Goal: Information Seeking & Learning: Learn about a topic

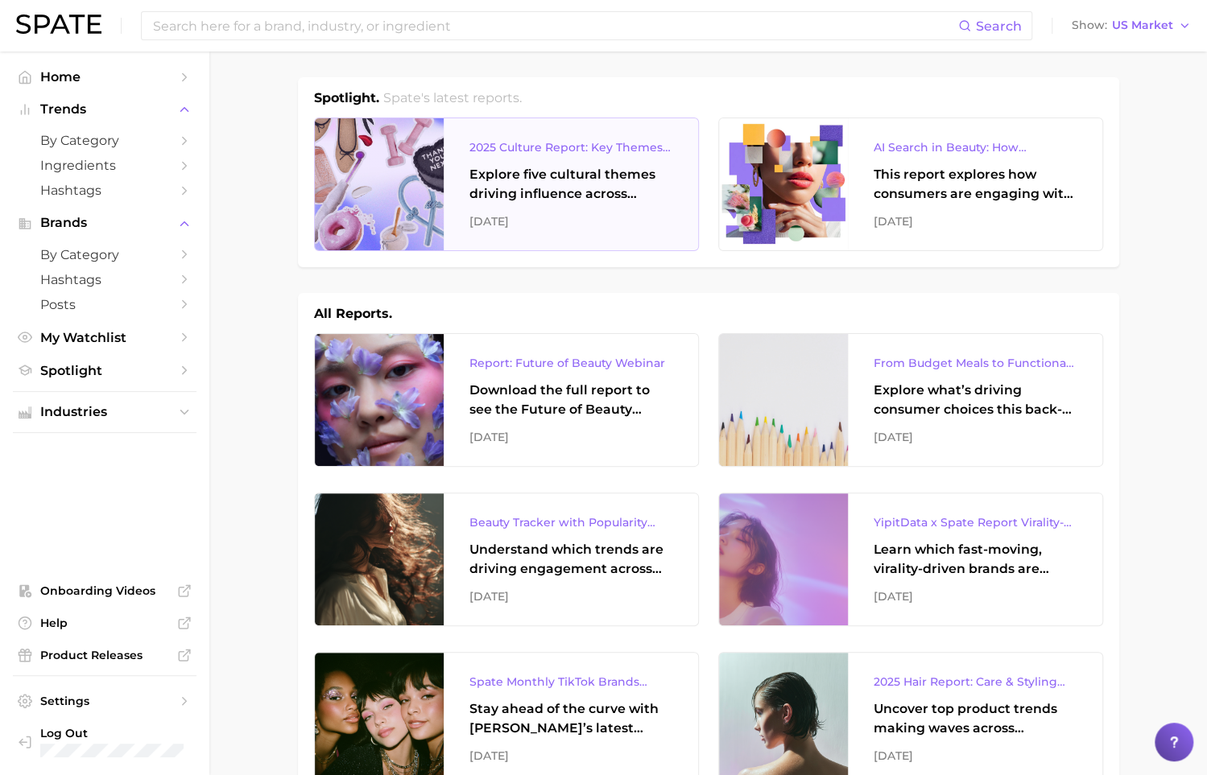
click at [562, 170] on div "Explore five cultural themes driving influence across beauty, food, and pop cul…" at bounding box center [570, 184] width 203 height 39
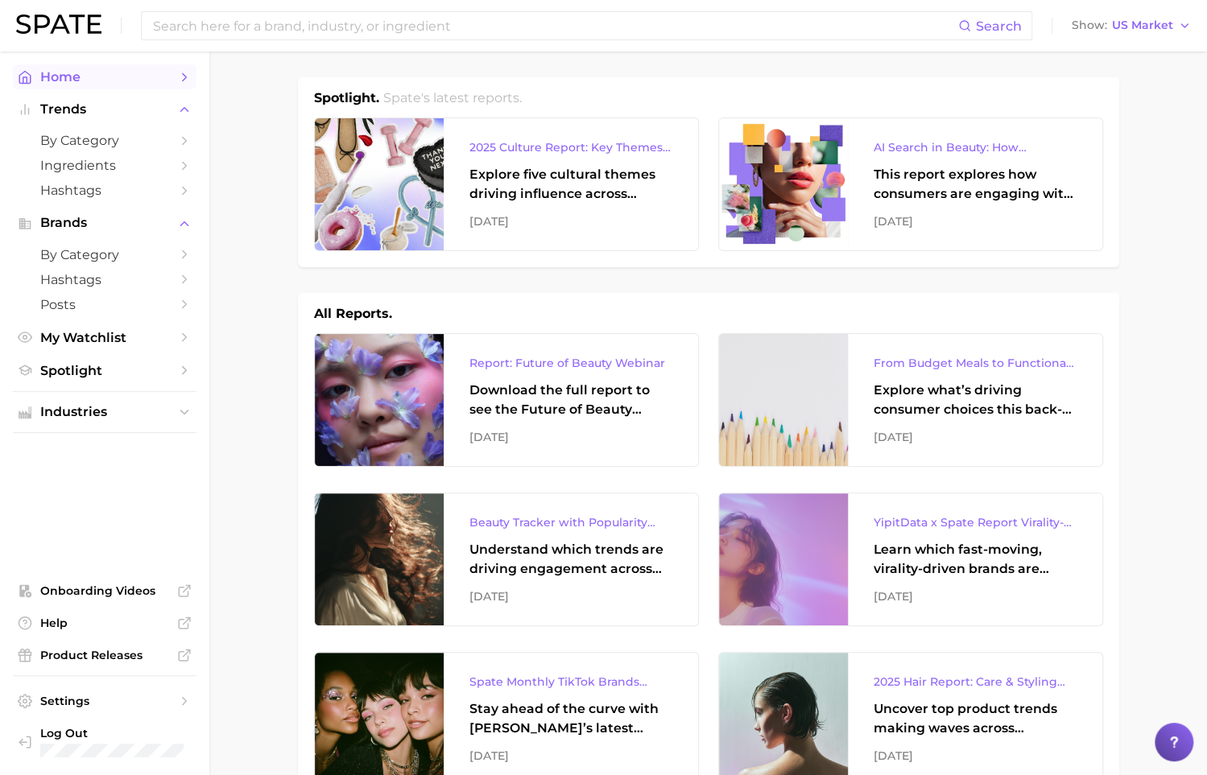
click at [93, 73] on span "Home" at bounding box center [104, 76] width 129 height 15
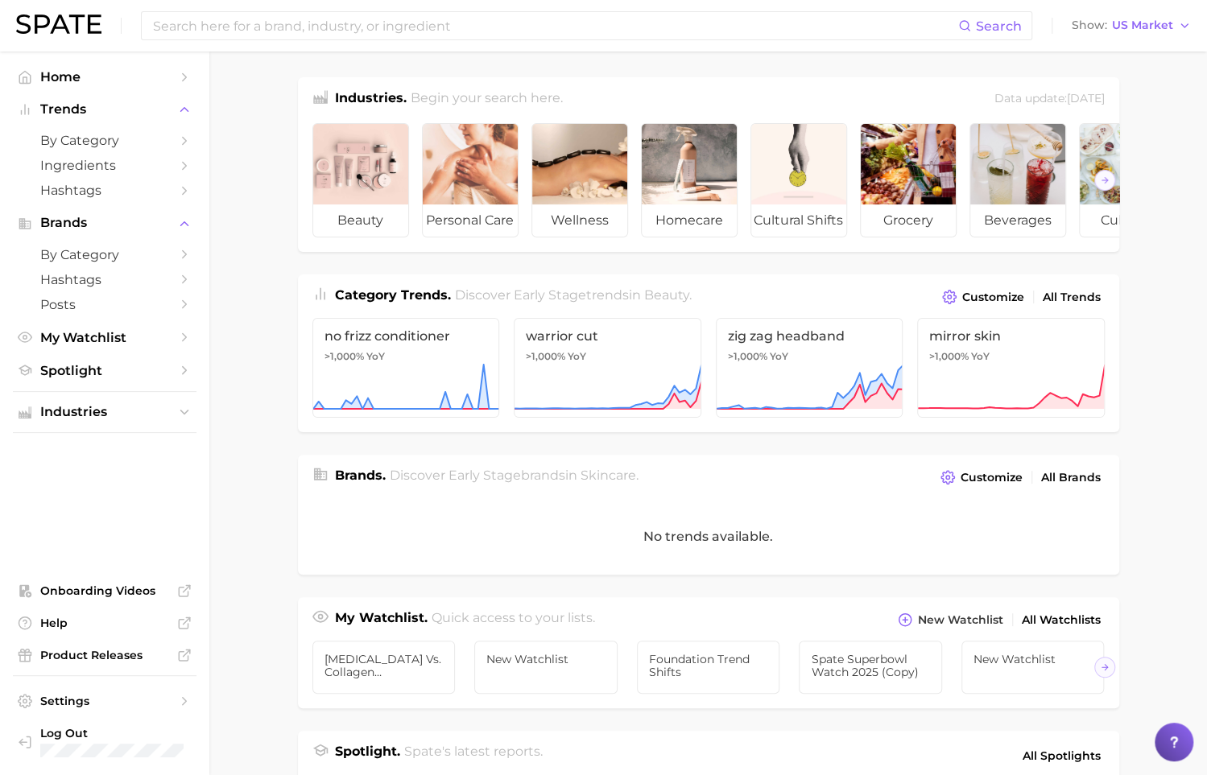
click at [275, 241] on main "Industries. Begin your search here. Data update: July 27th, 2025 beauty persona…" at bounding box center [707, 661] width 997 height 1219
click at [1143, 29] on span "US Market" at bounding box center [1142, 25] width 61 height 9
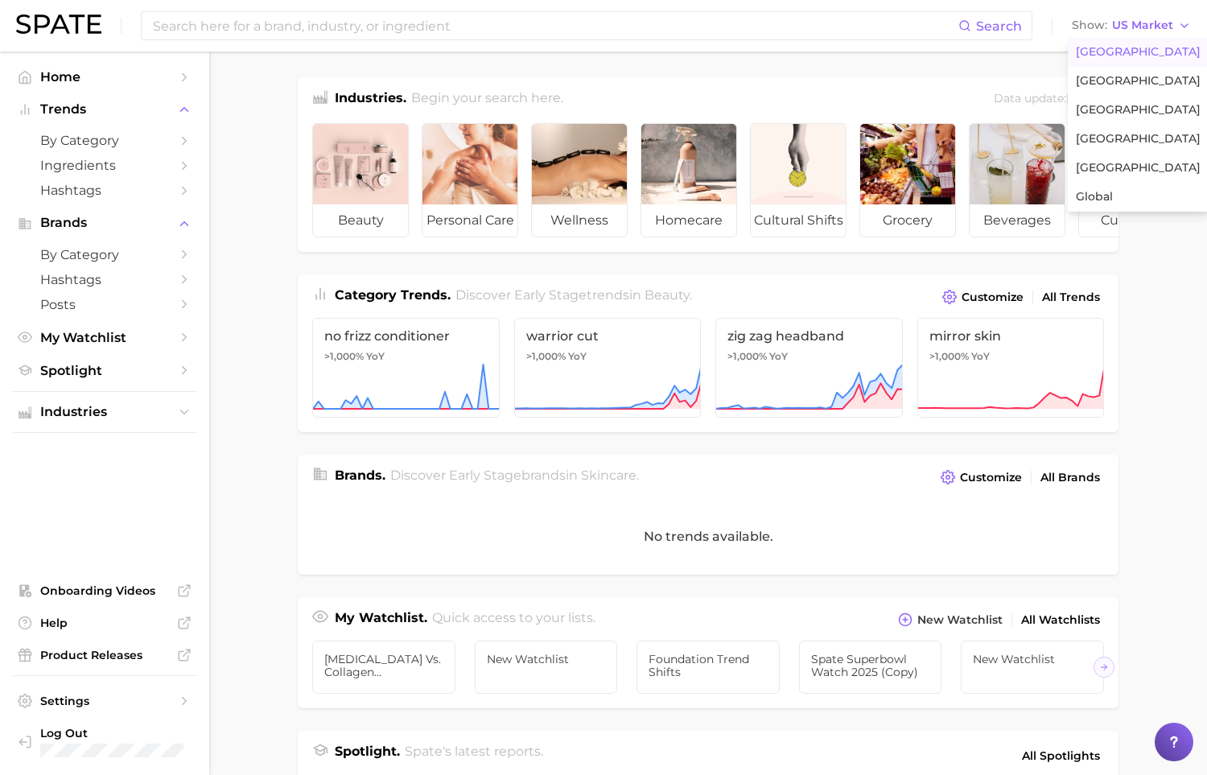
click at [250, 285] on main "Industries. Begin your search here. Data update: July 27th, 2025 beauty persona…" at bounding box center [708, 661] width 998 height 1219
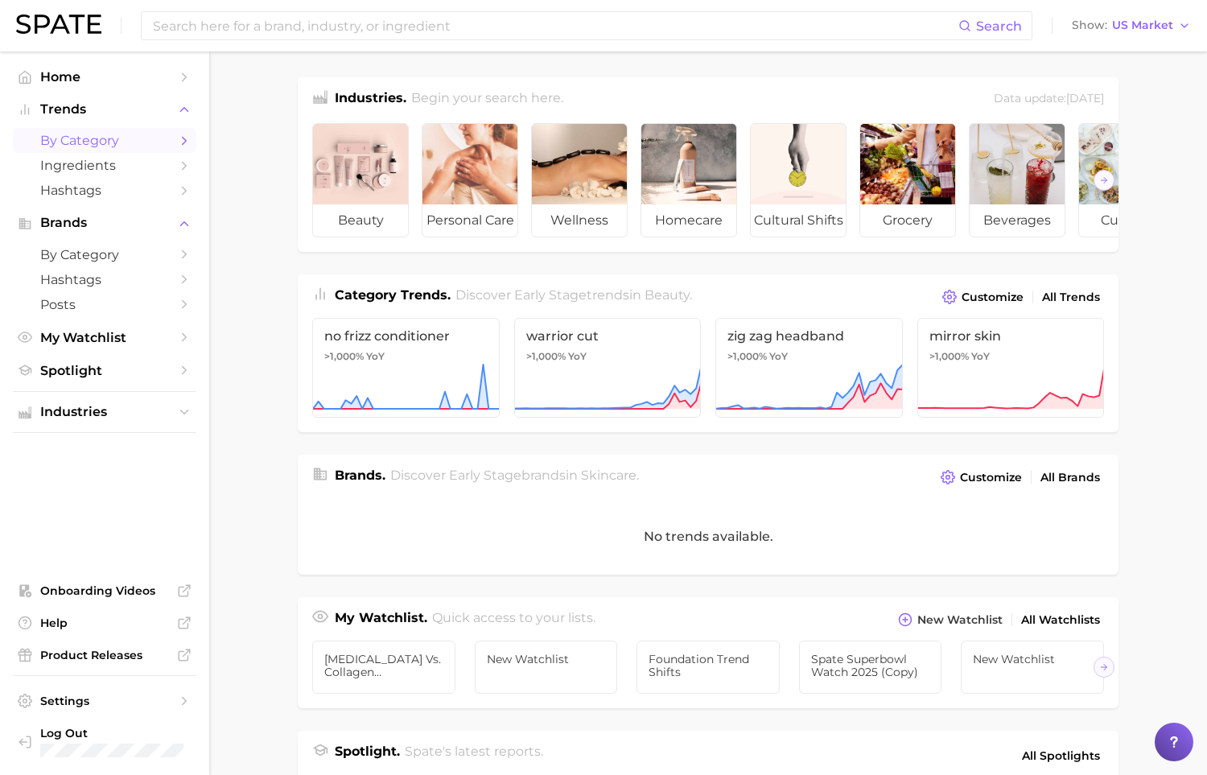
click at [115, 149] on link "by Category" at bounding box center [105, 140] width 184 height 25
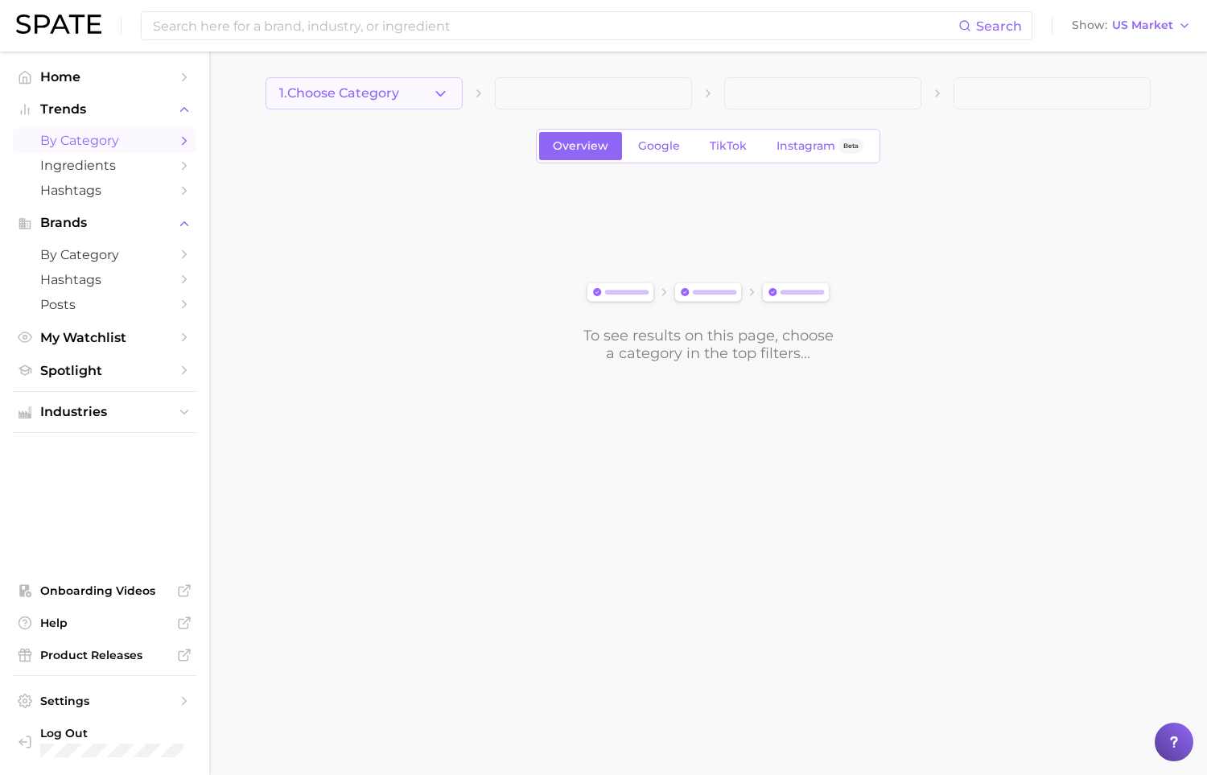
click at [439, 91] on icon "button" at bounding box center [440, 93] width 17 height 17
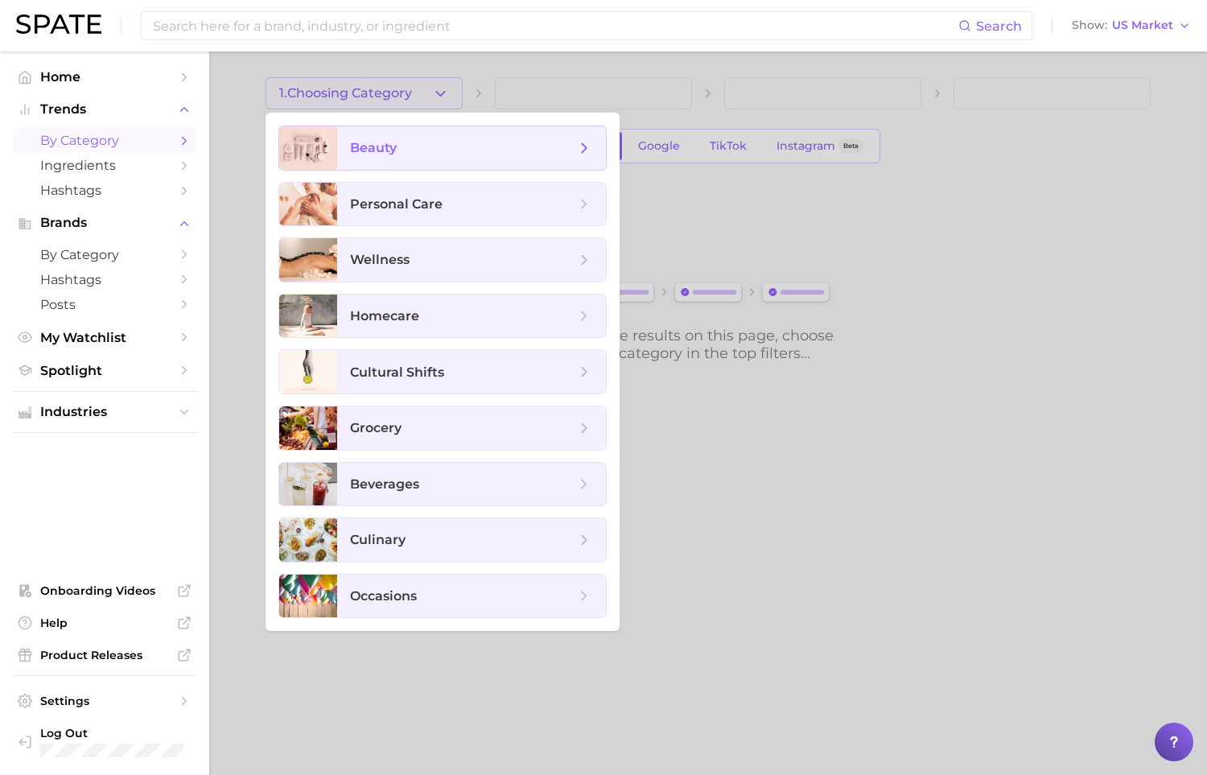
click at [497, 141] on span "beauty" at bounding box center [462, 148] width 225 height 18
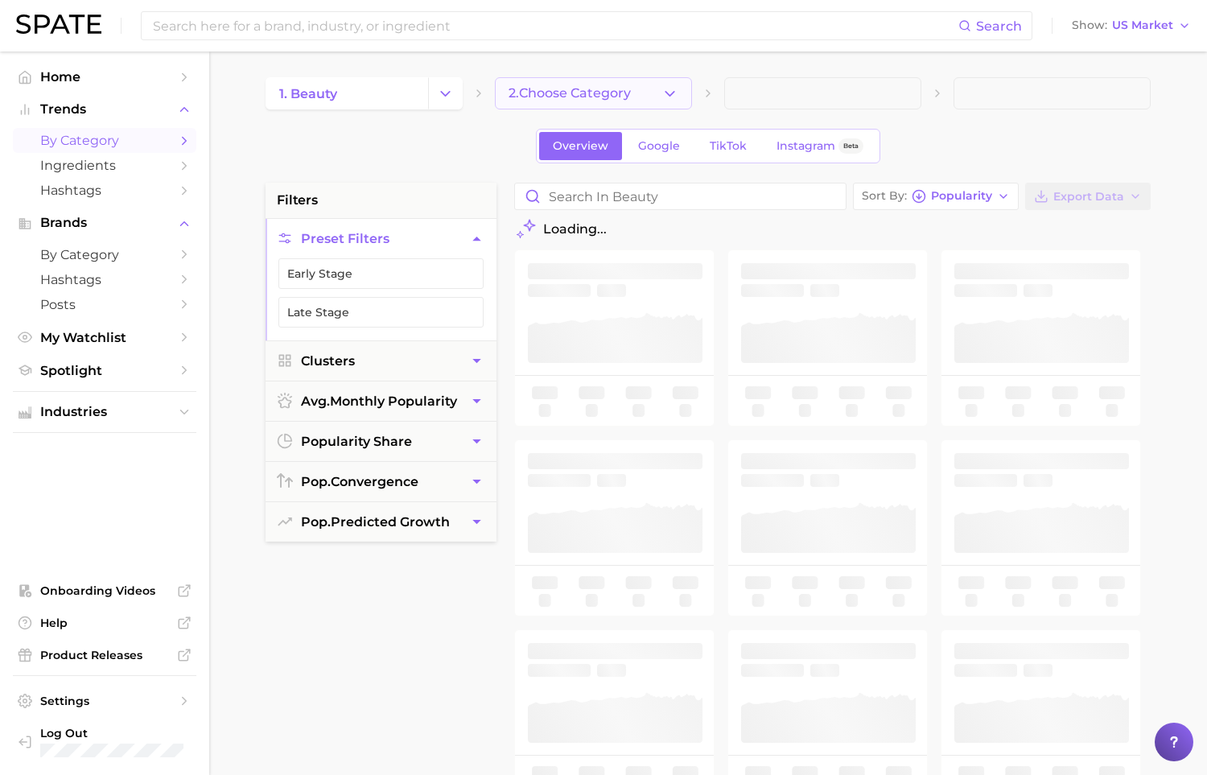
click at [671, 89] on icon "button" at bounding box center [670, 93] width 17 height 17
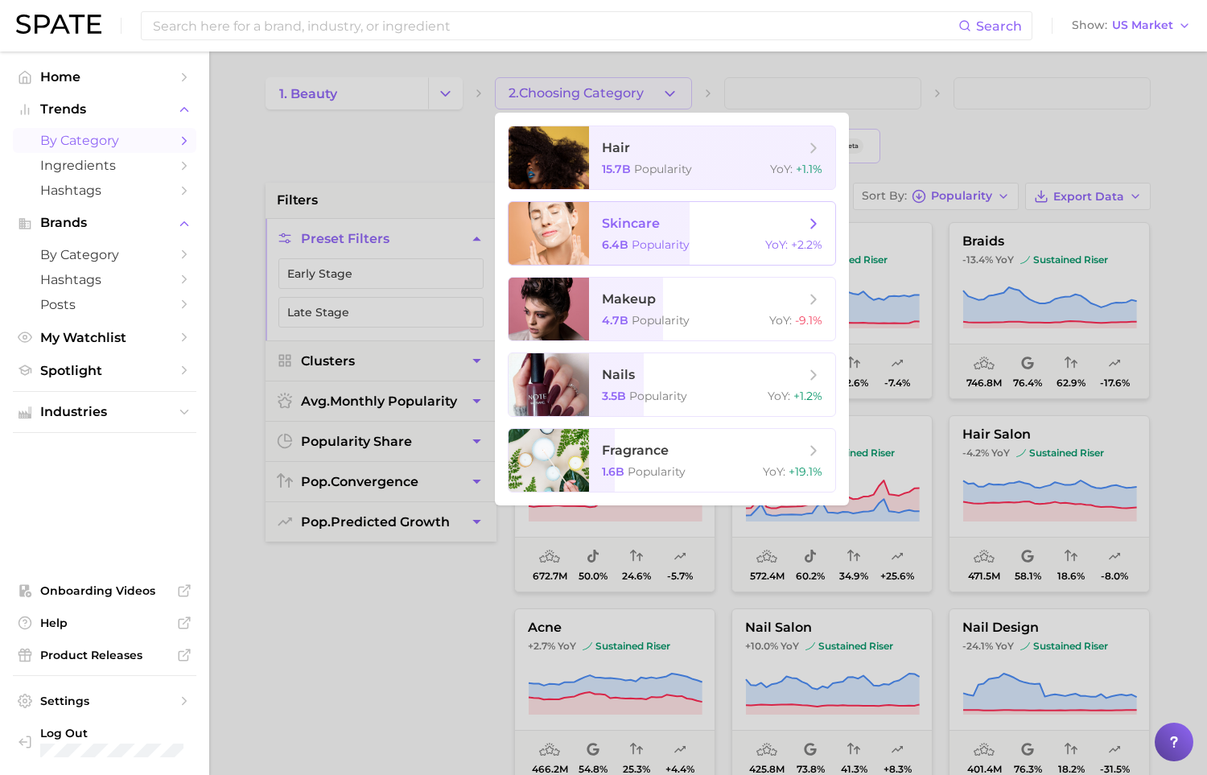
click at [748, 209] on span "skincare 6.4b Popularity YoY : +2.2%" at bounding box center [712, 233] width 246 height 63
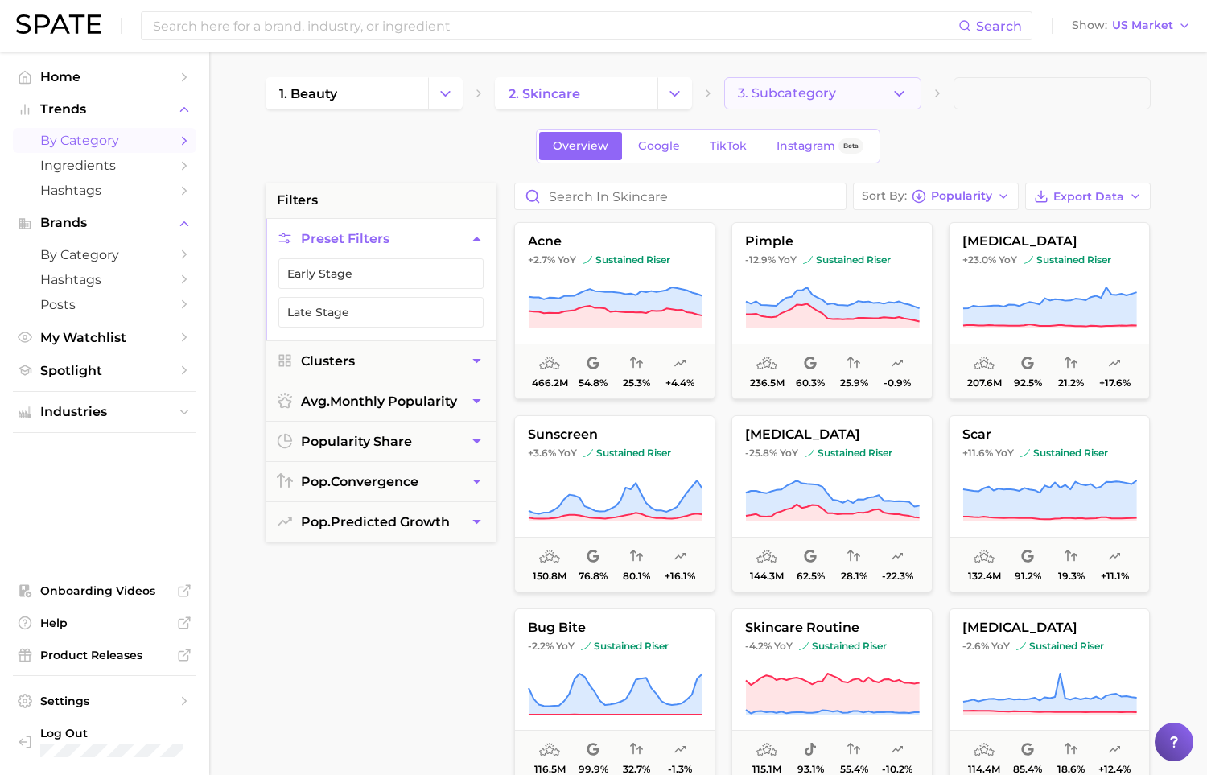
click at [879, 101] on button "3. Subcategory" at bounding box center [822, 93] width 197 height 32
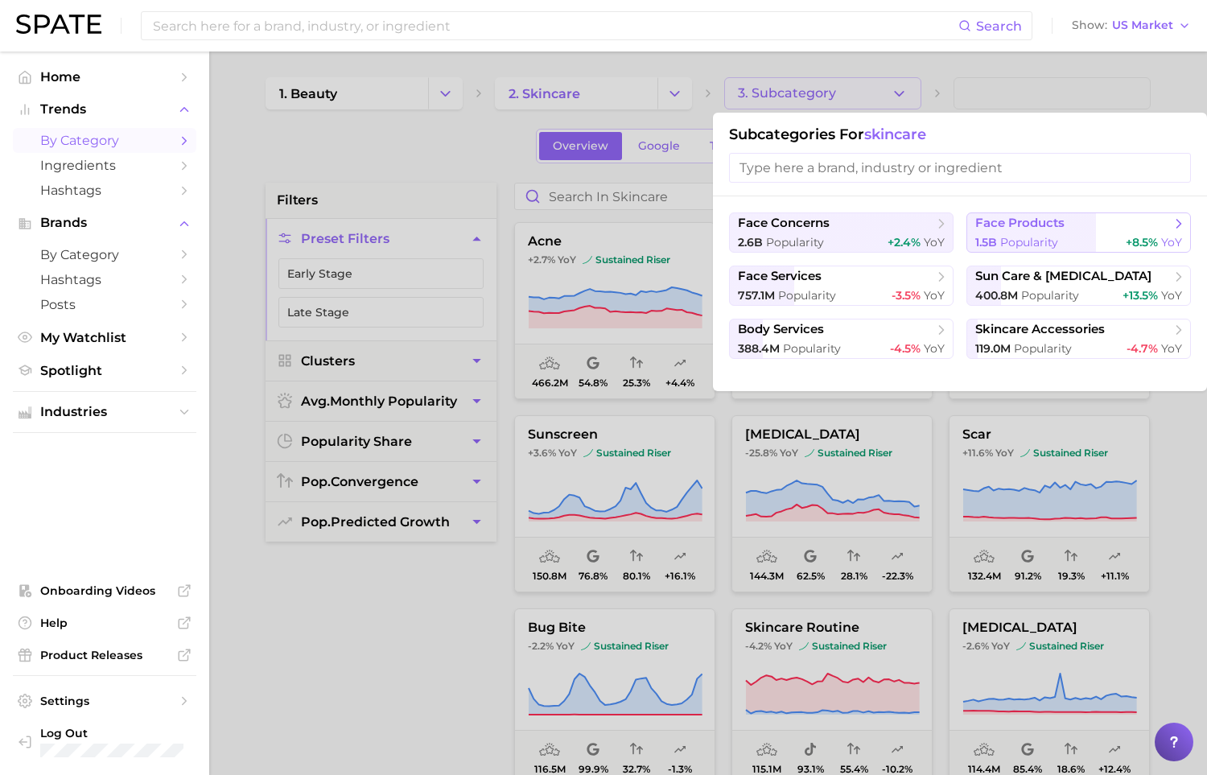
click at [1066, 235] on div "1.5b Popularity +8.5% YoY" at bounding box center [1079, 242] width 207 height 15
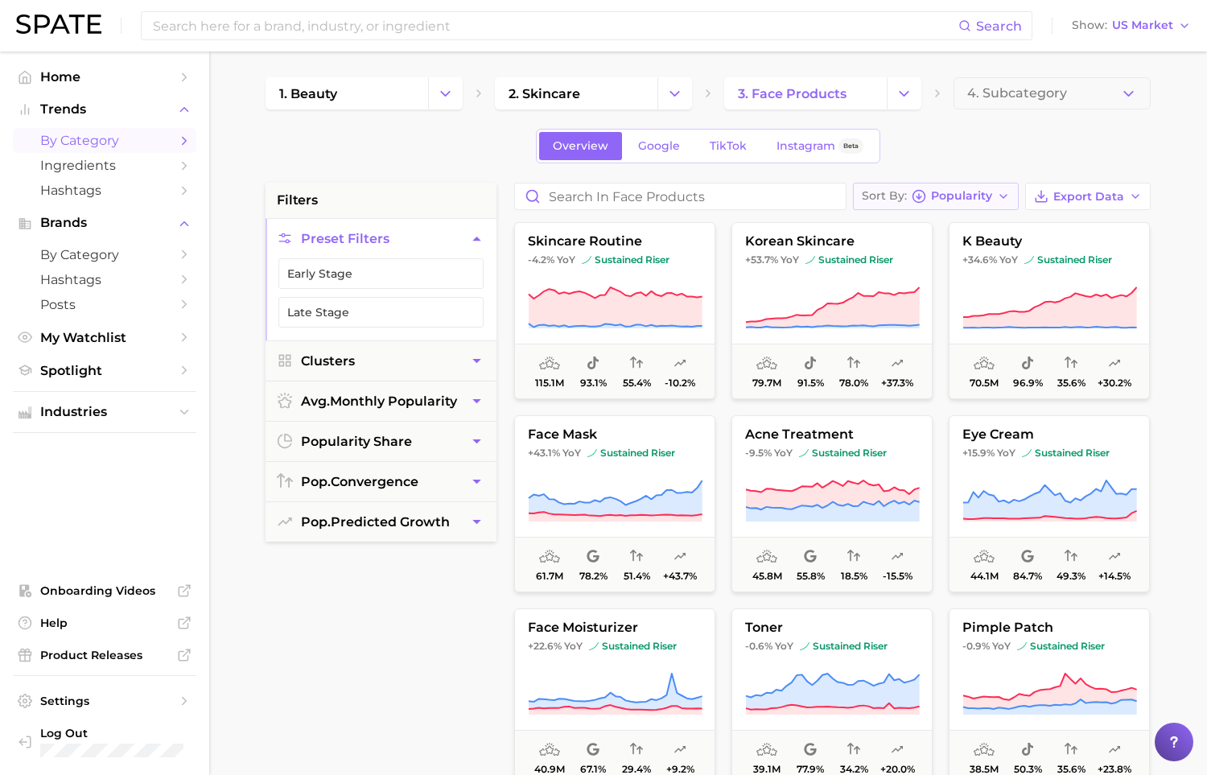
click at [990, 204] on button "Sort By Popularity" at bounding box center [936, 196] width 166 height 27
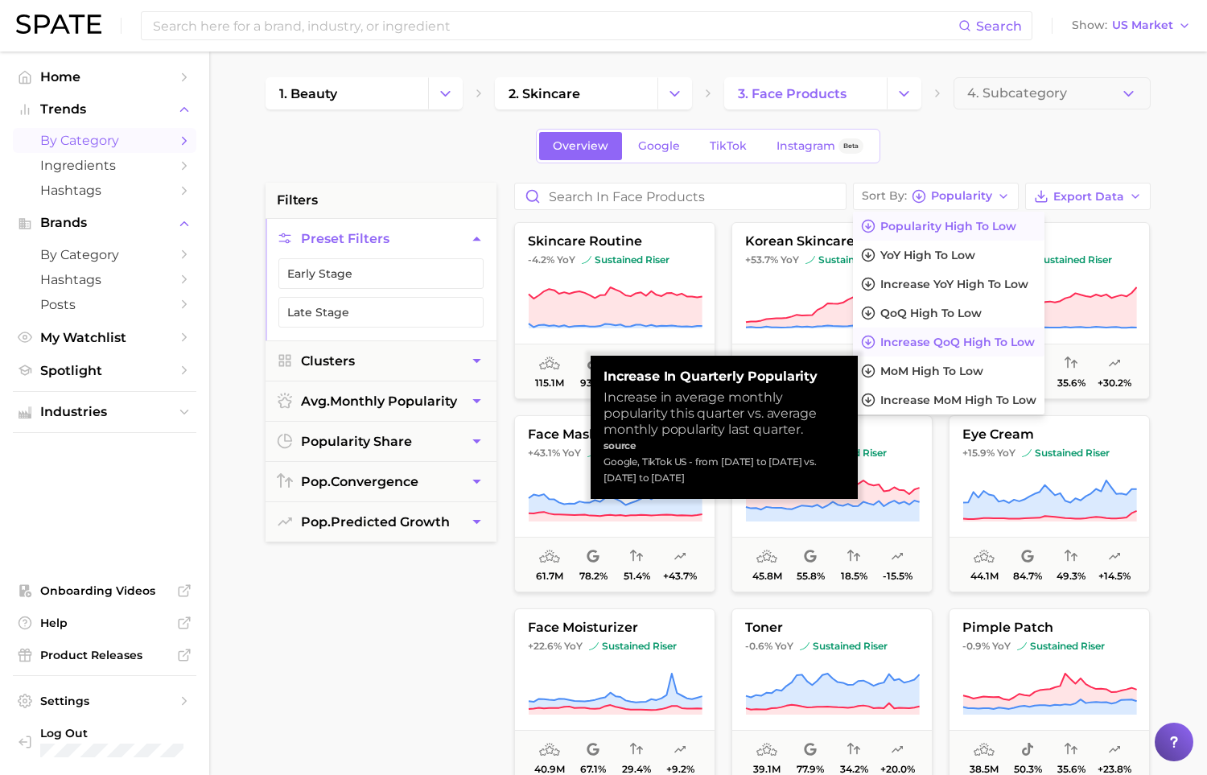
click at [1018, 346] on span "Increase QoQ high to low" at bounding box center [958, 343] width 155 height 14
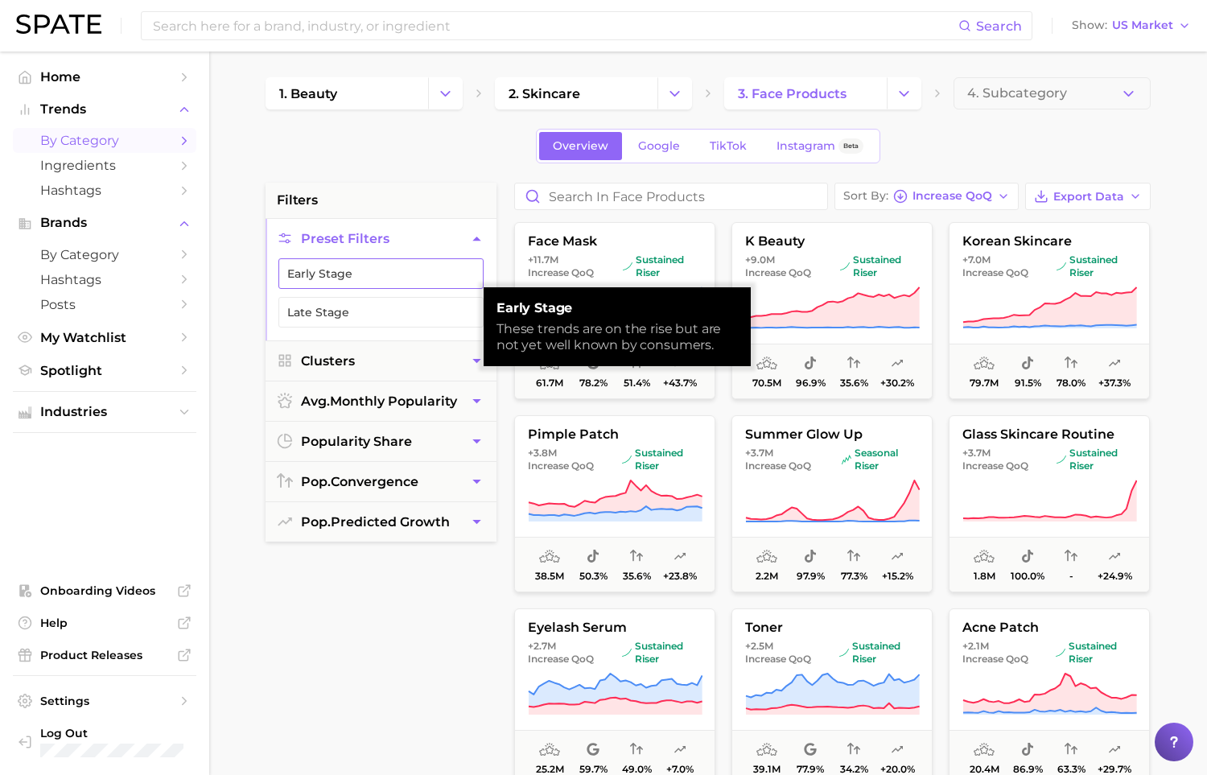
click at [372, 270] on button "Early Stage" at bounding box center [380, 273] width 205 height 31
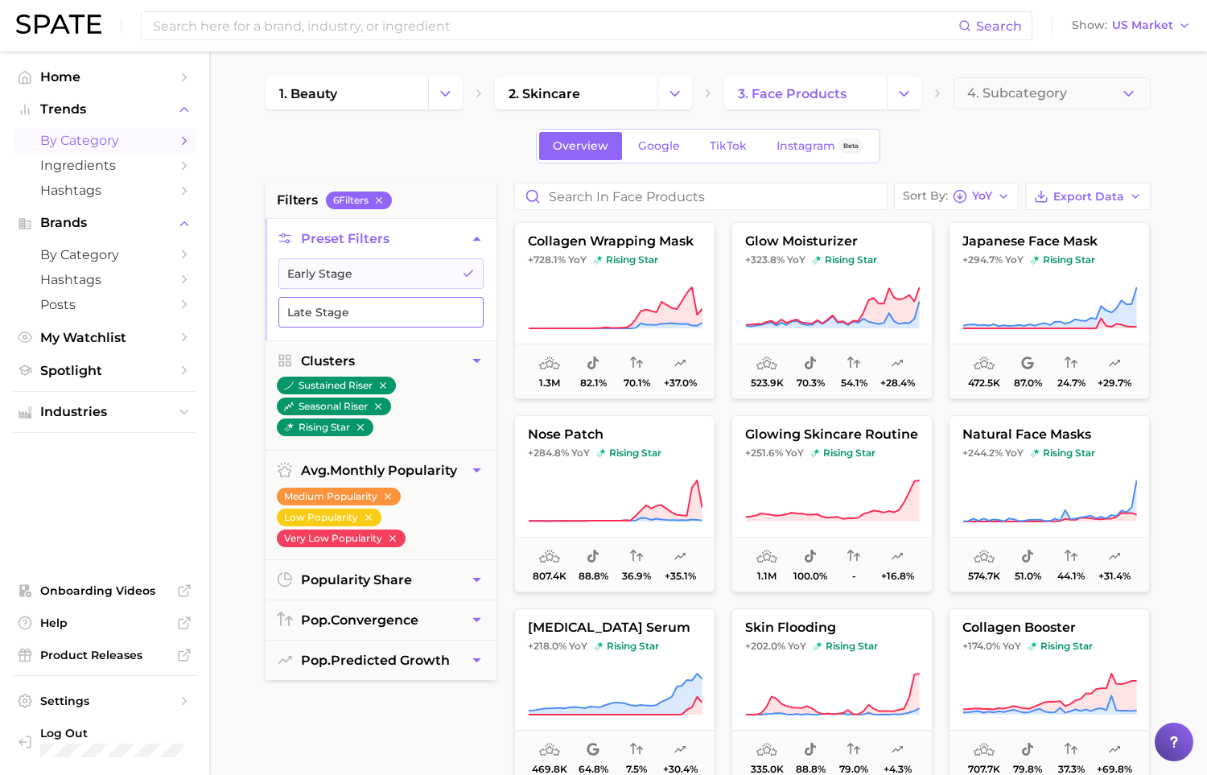
click at [358, 311] on button "Late Stage" at bounding box center [380, 312] width 205 height 31
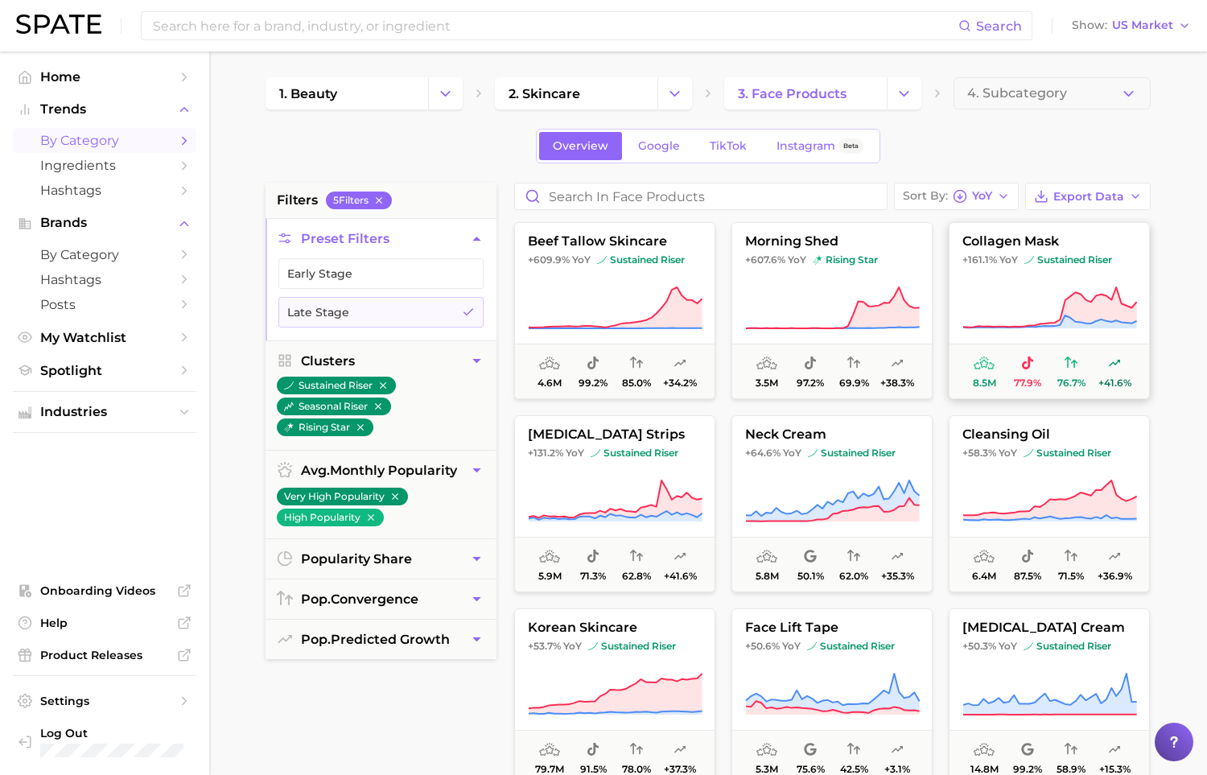
click at [1030, 291] on icon at bounding box center [1050, 308] width 175 height 45
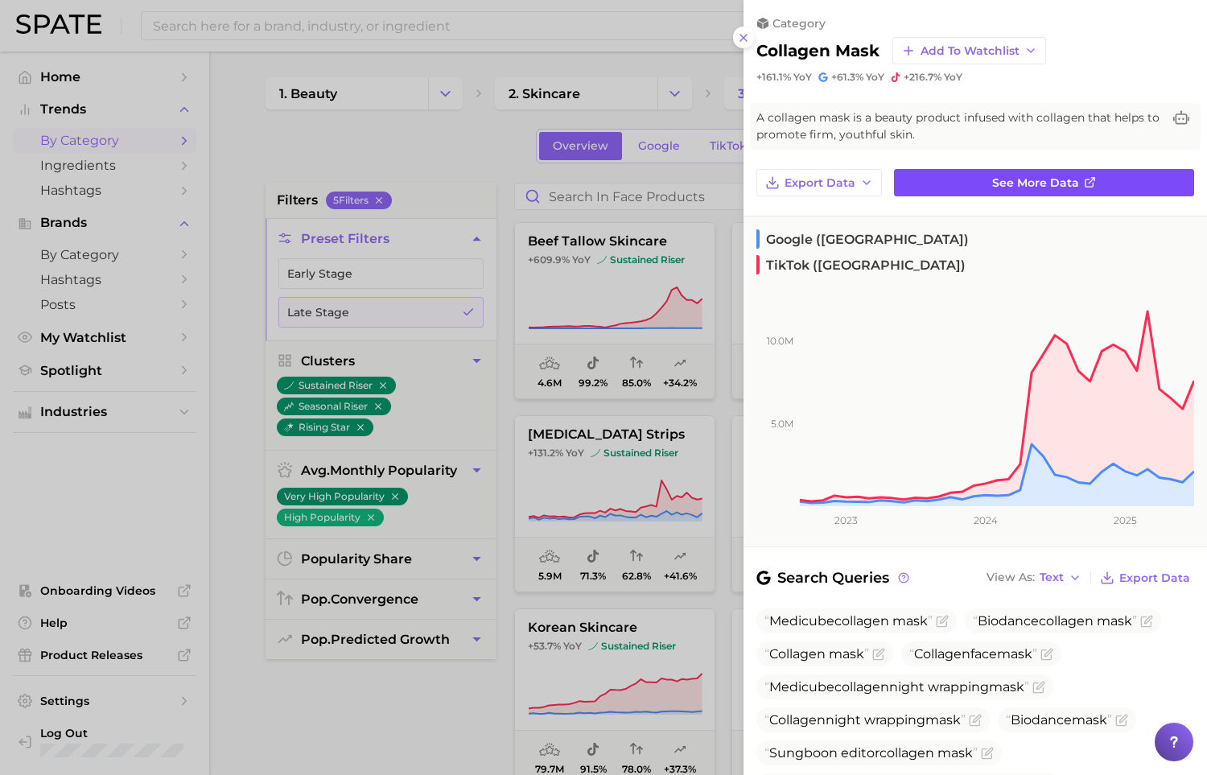
click at [926, 184] on link "See more data" at bounding box center [1044, 182] width 300 height 27
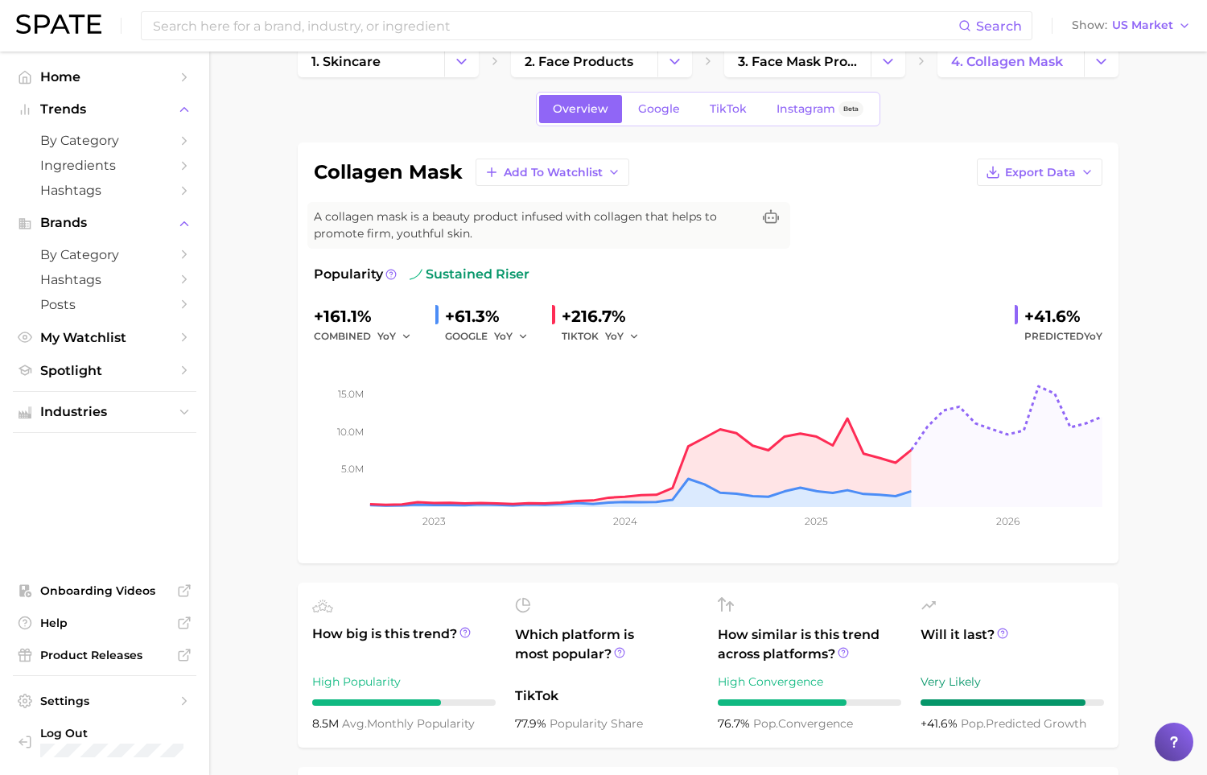
scroll to position [36, 0]
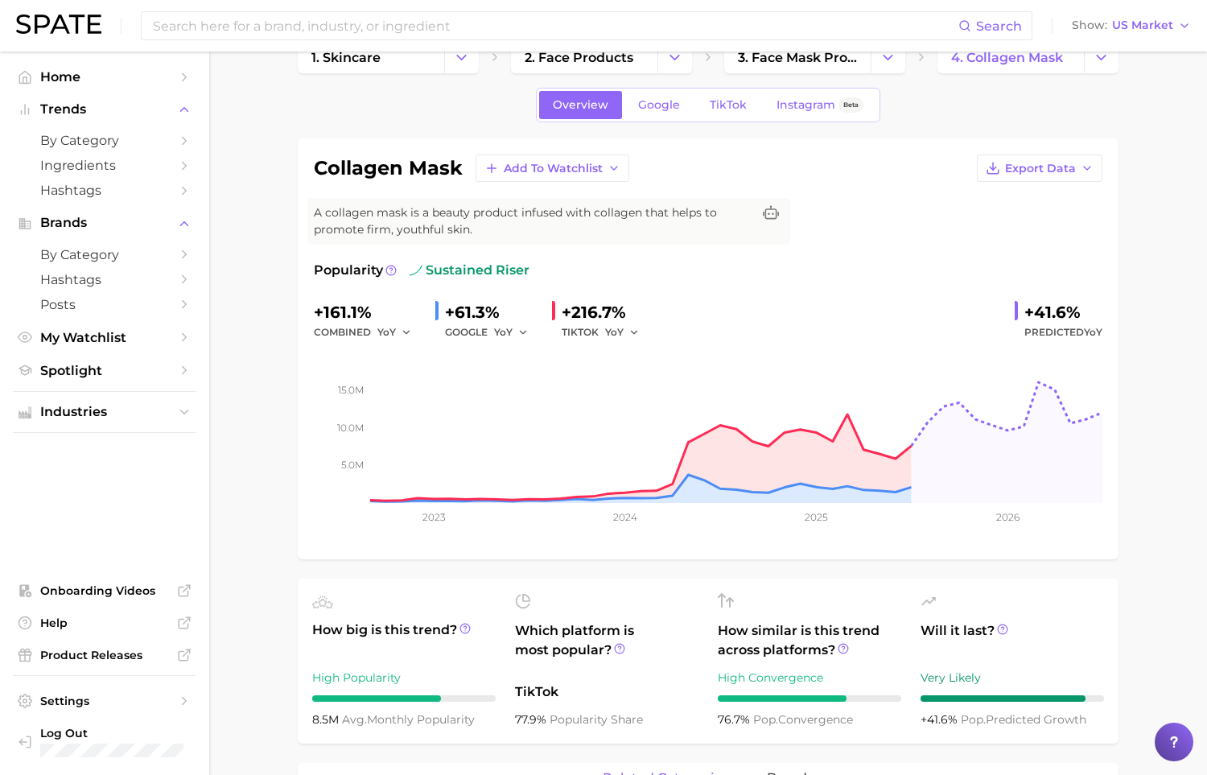
click at [1008, 628] on span "Will it last?" at bounding box center [1013, 640] width 184 height 39
click at [1002, 628] on icon at bounding box center [1002, 628] width 2 height 3
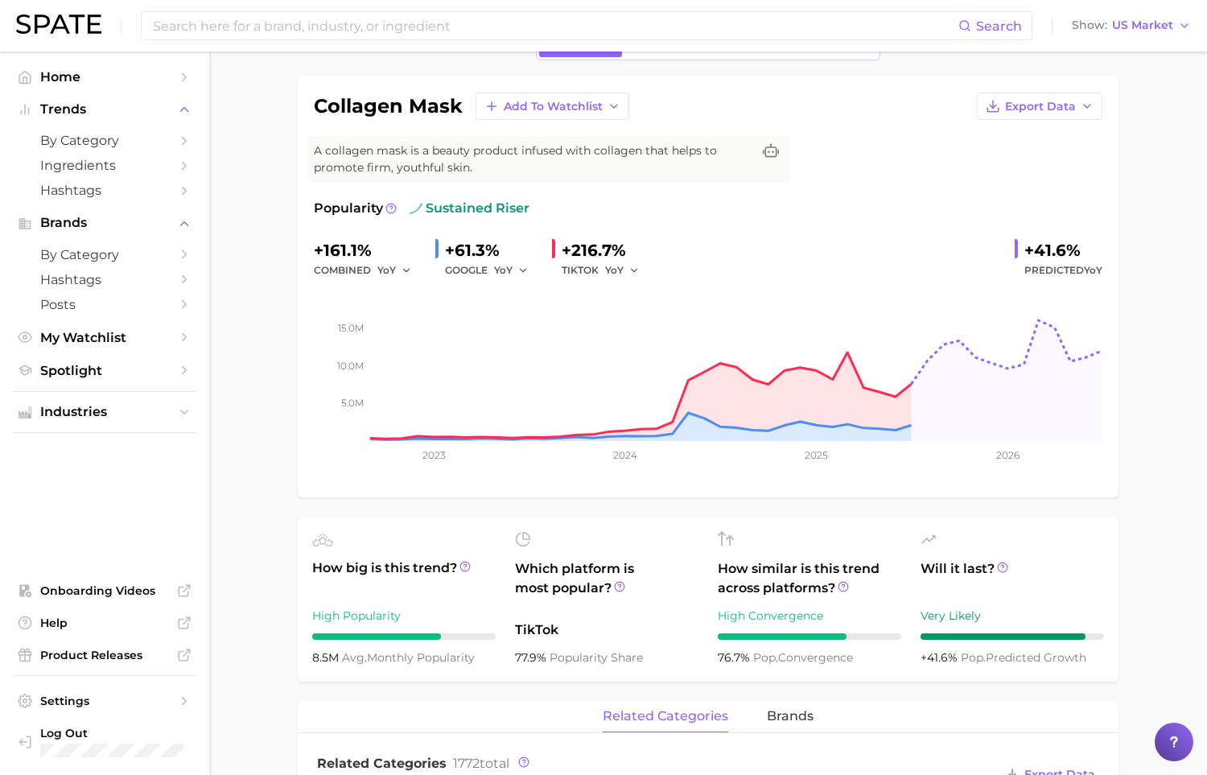
scroll to position [104, 0]
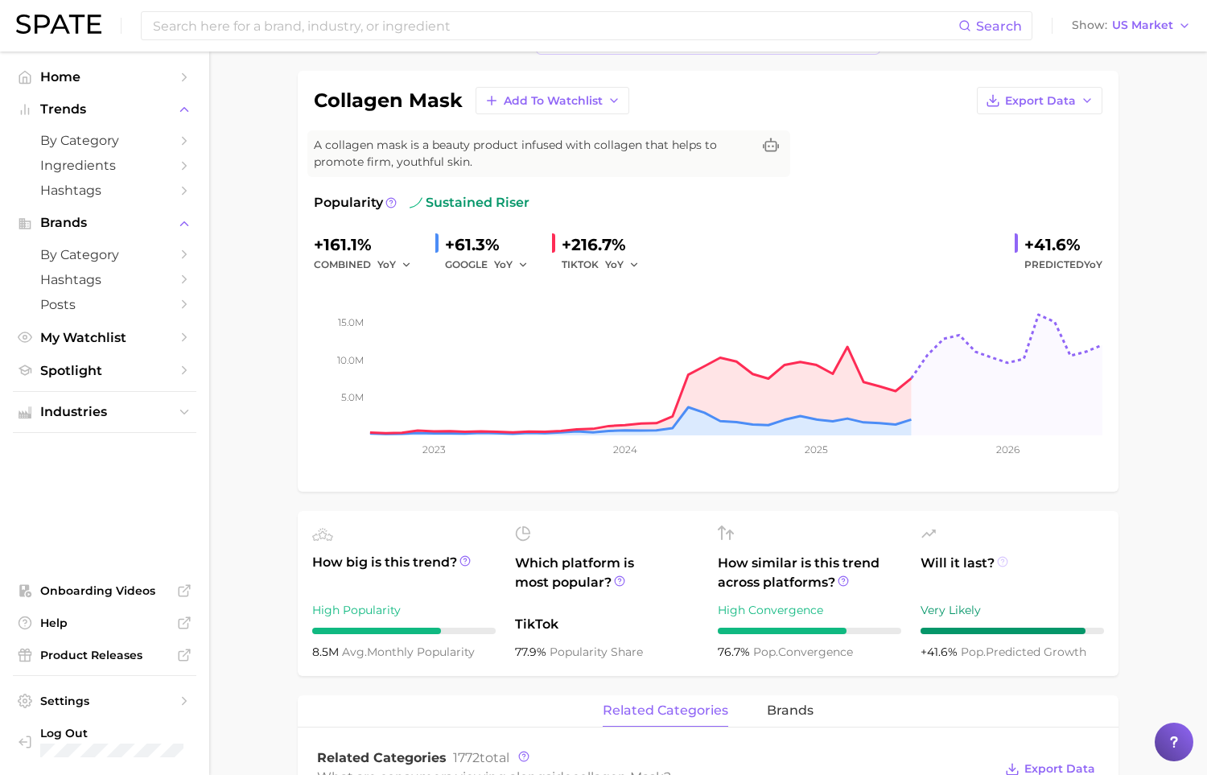
click at [1004, 561] on icon at bounding box center [1002, 561] width 11 height 11
click at [1002, 562] on icon at bounding box center [1002, 561] width 11 height 11
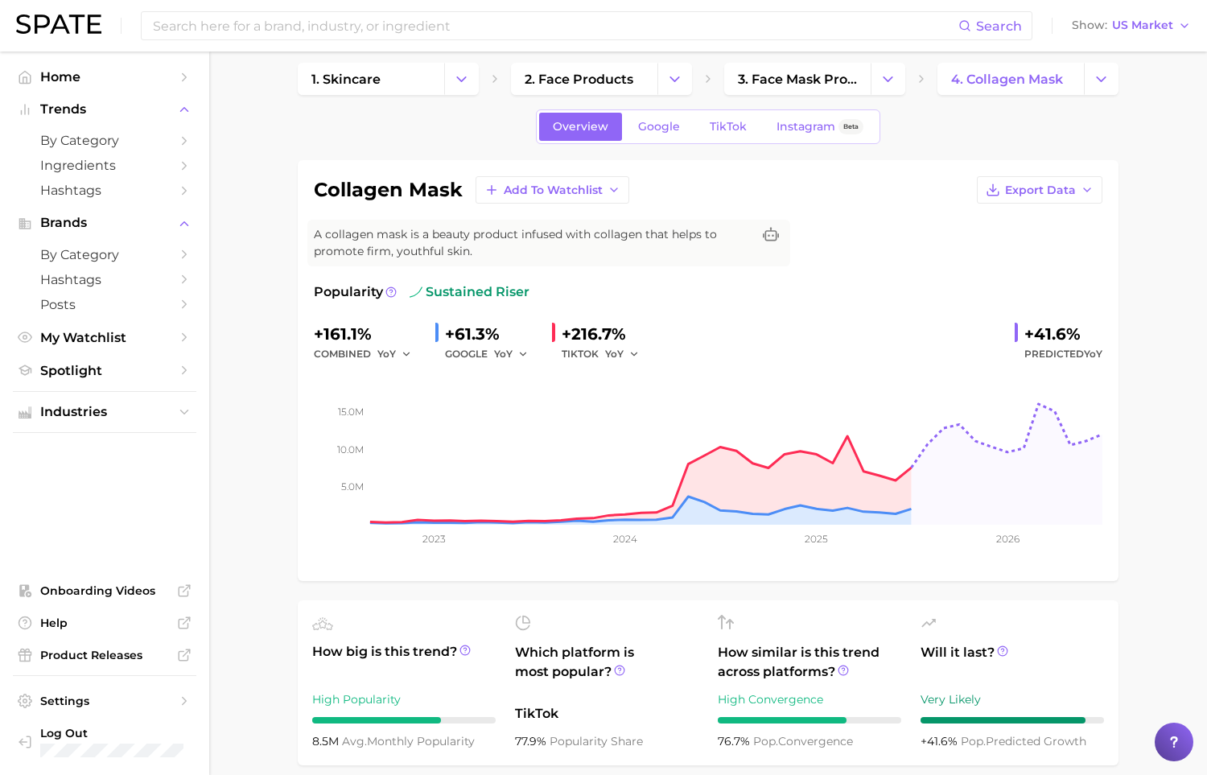
scroll to position [0, 0]
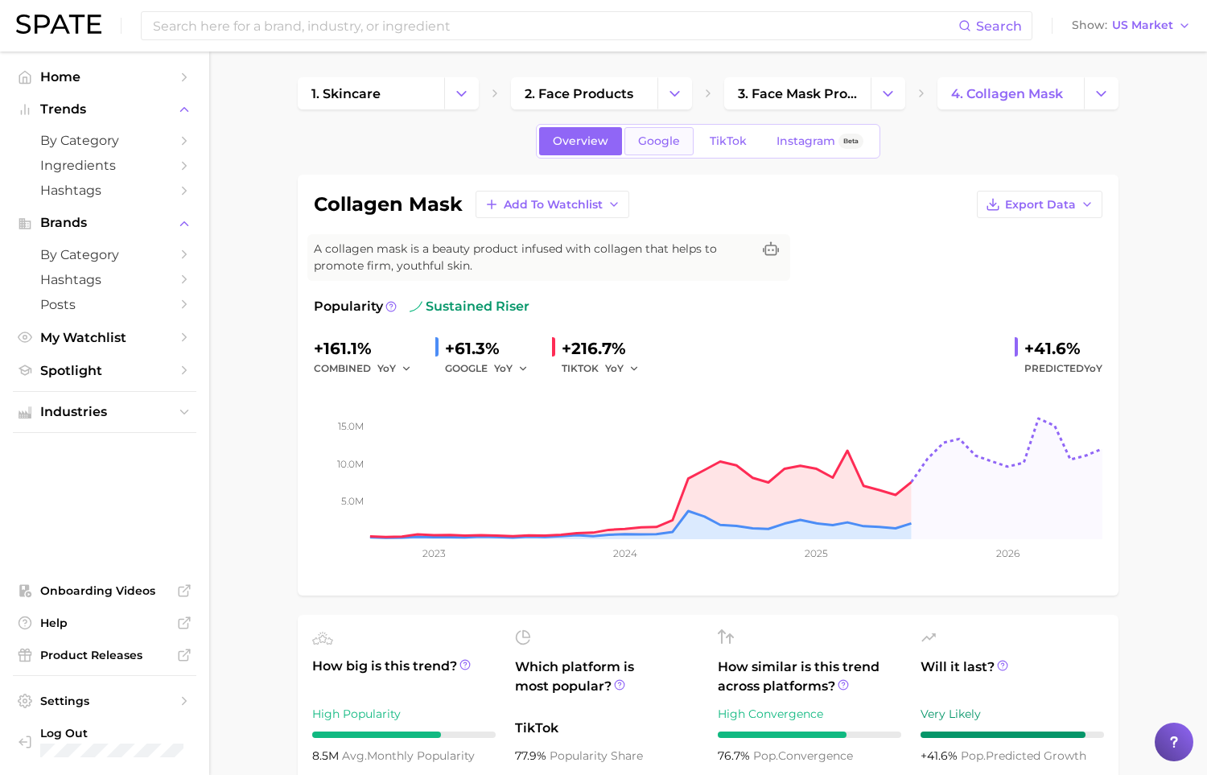
click at [658, 145] on span "Google" at bounding box center [659, 141] width 42 height 14
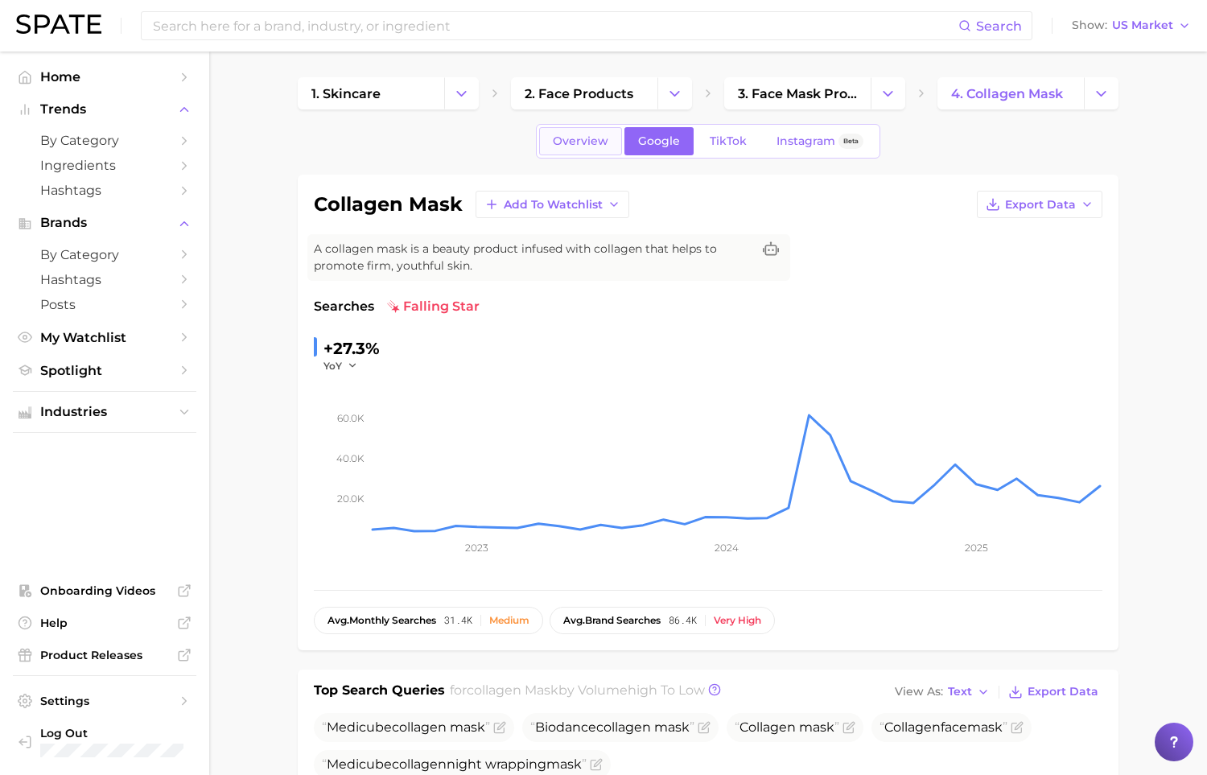
click at [580, 146] on span "Overview" at bounding box center [581, 141] width 56 height 14
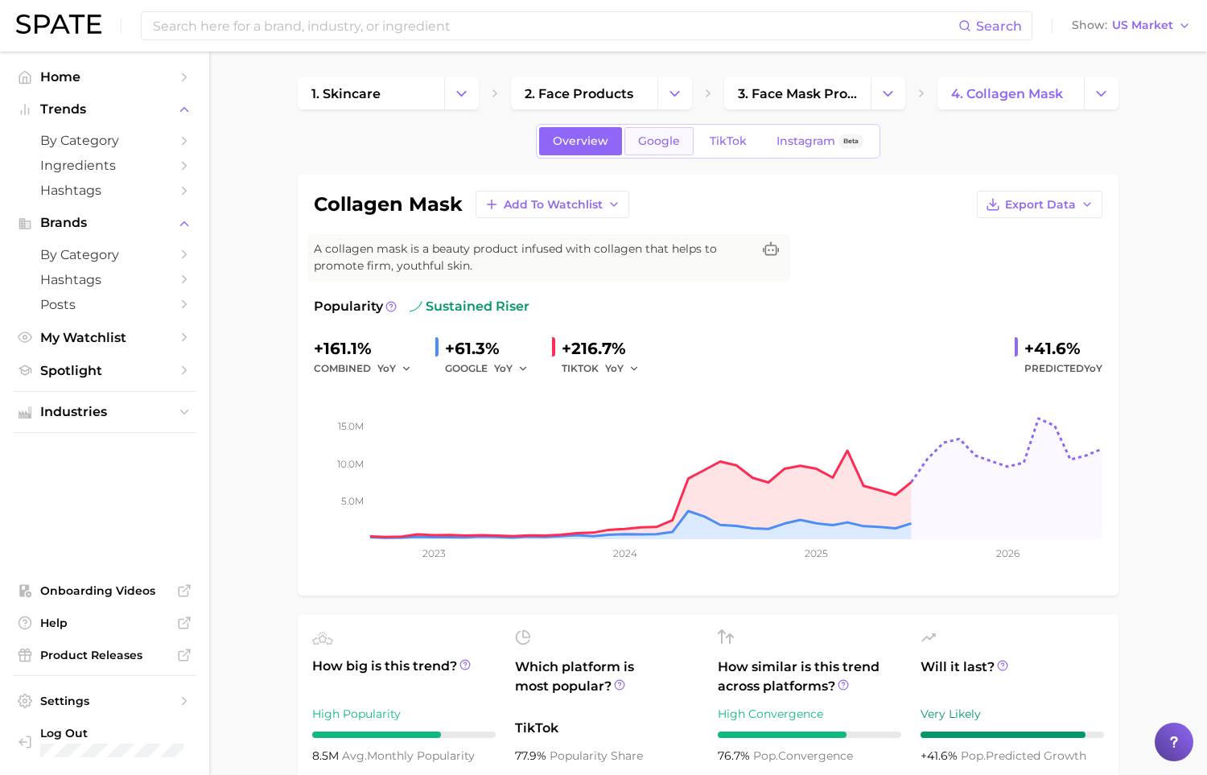
click at [666, 145] on span "Google" at bounding box center [659, 141] width 42 height 14
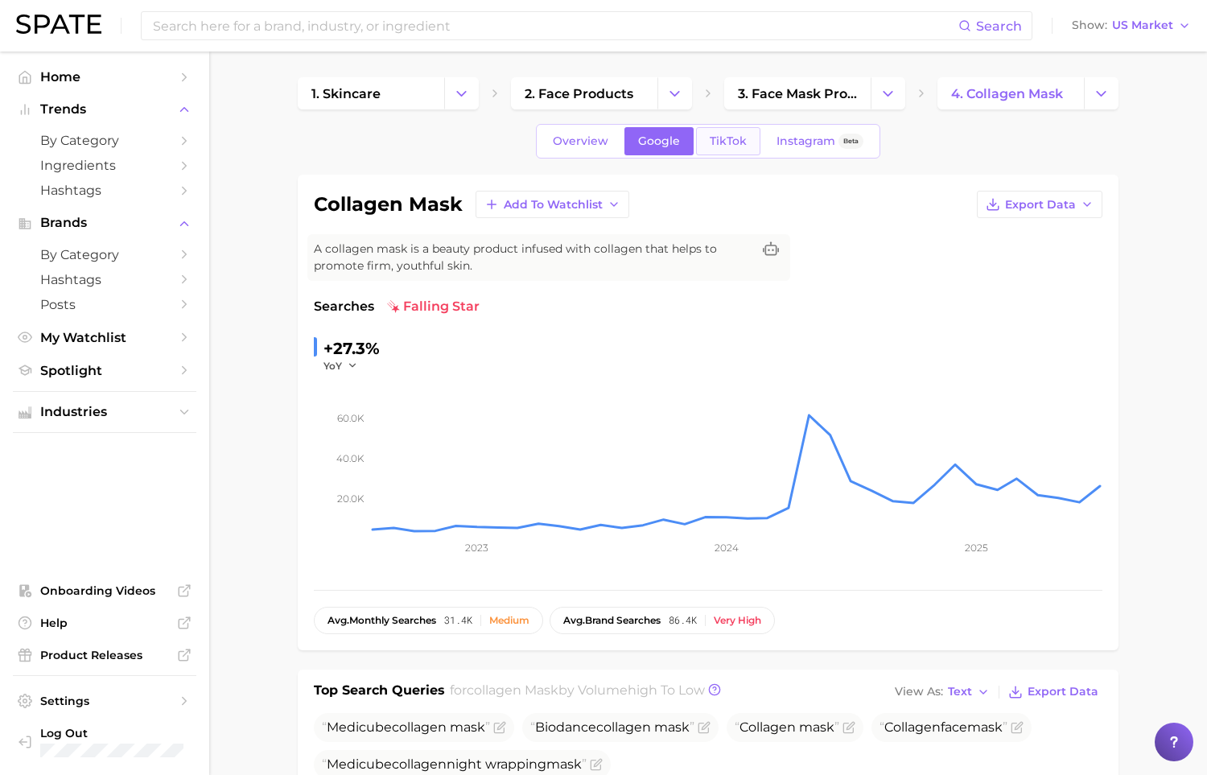
click at [728, 138] on span "TikTok" at bounding box center [728, 141] width 37 height 14
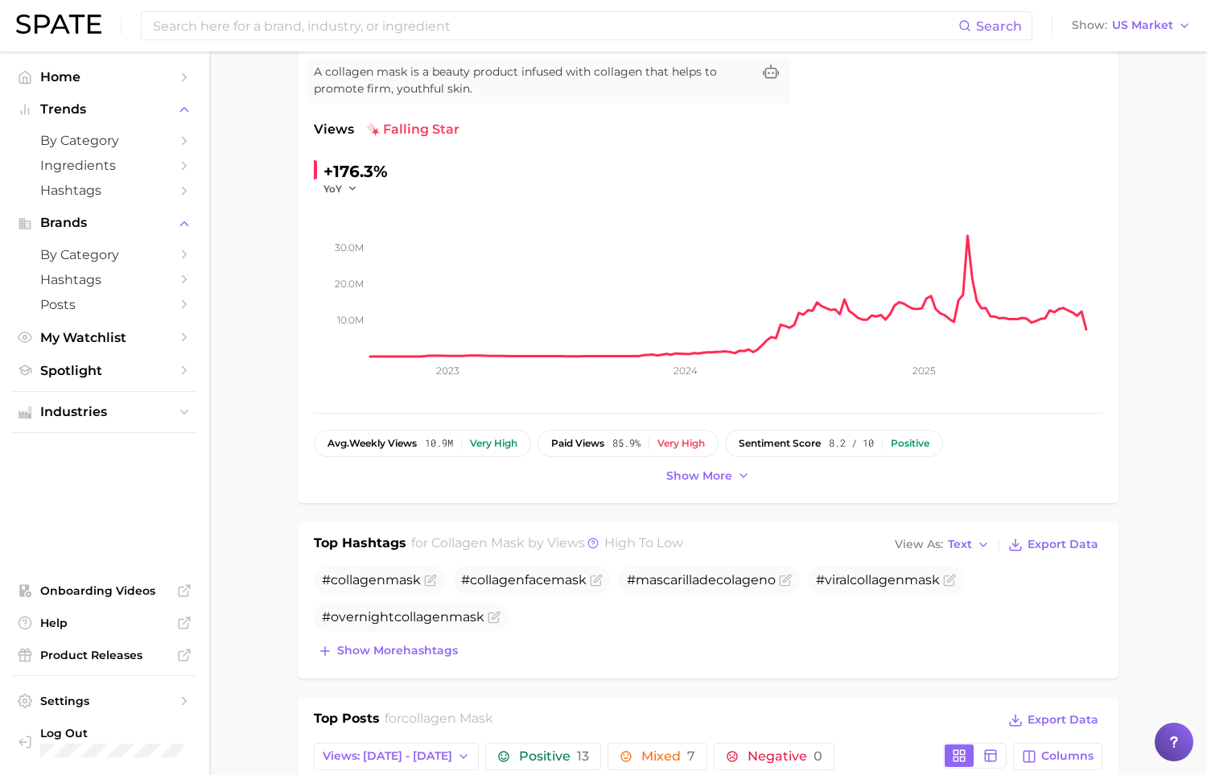
scroll to position [210, 0]
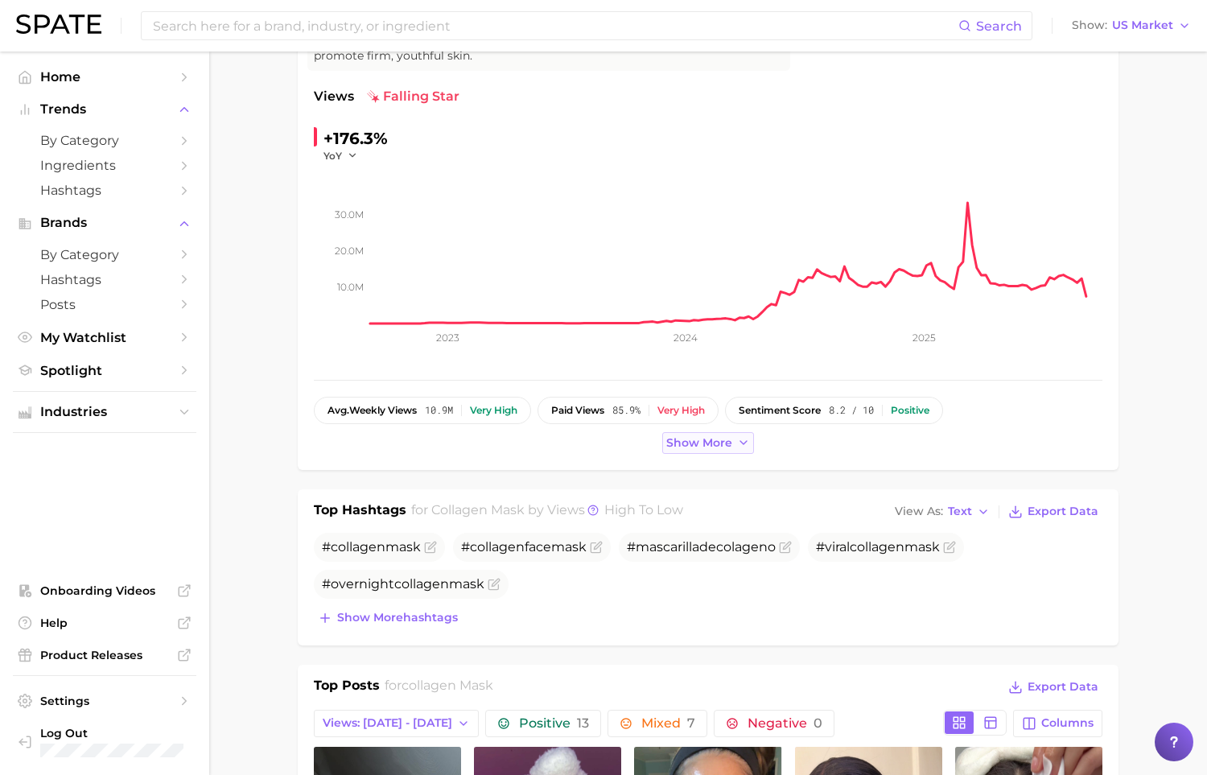
click at [683, 442] on span "Show more" at bounding box center [699, 443] width 66 height 14
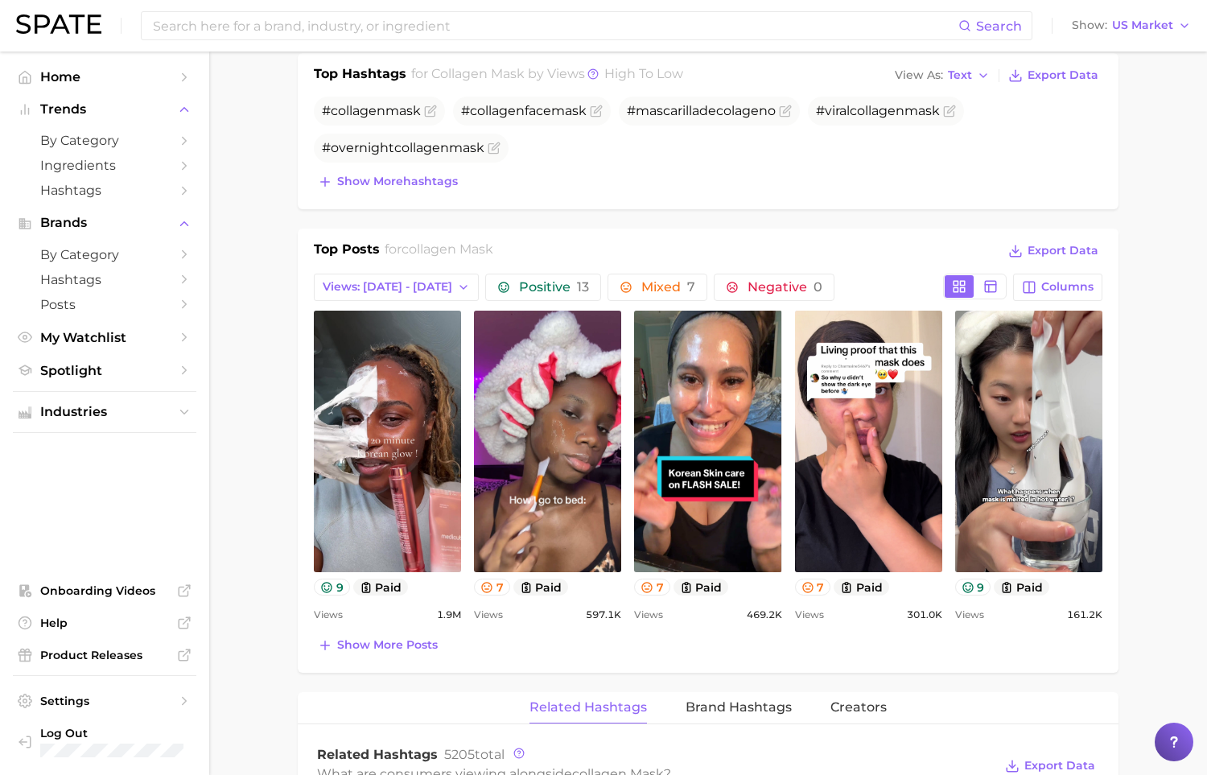
scroll to position [789, 0]
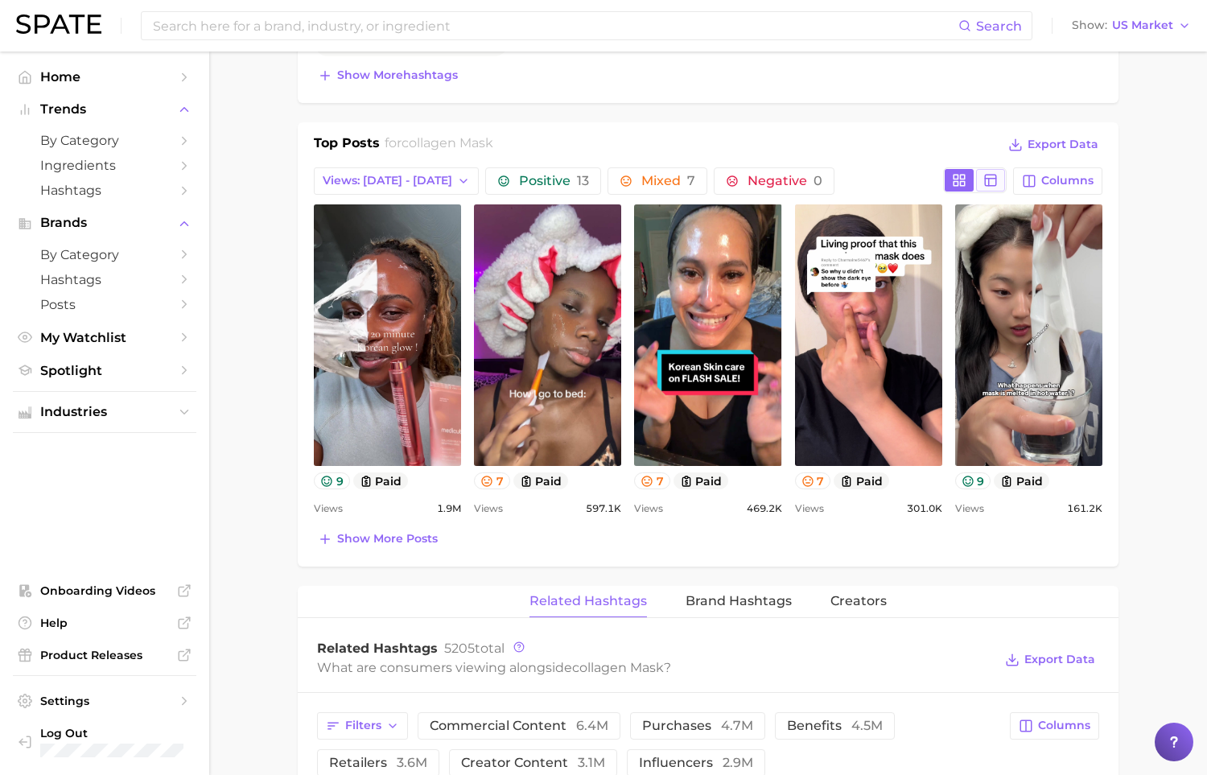
click at [1005, 177] on button at bounding box center [990, 180] width 29 height 23
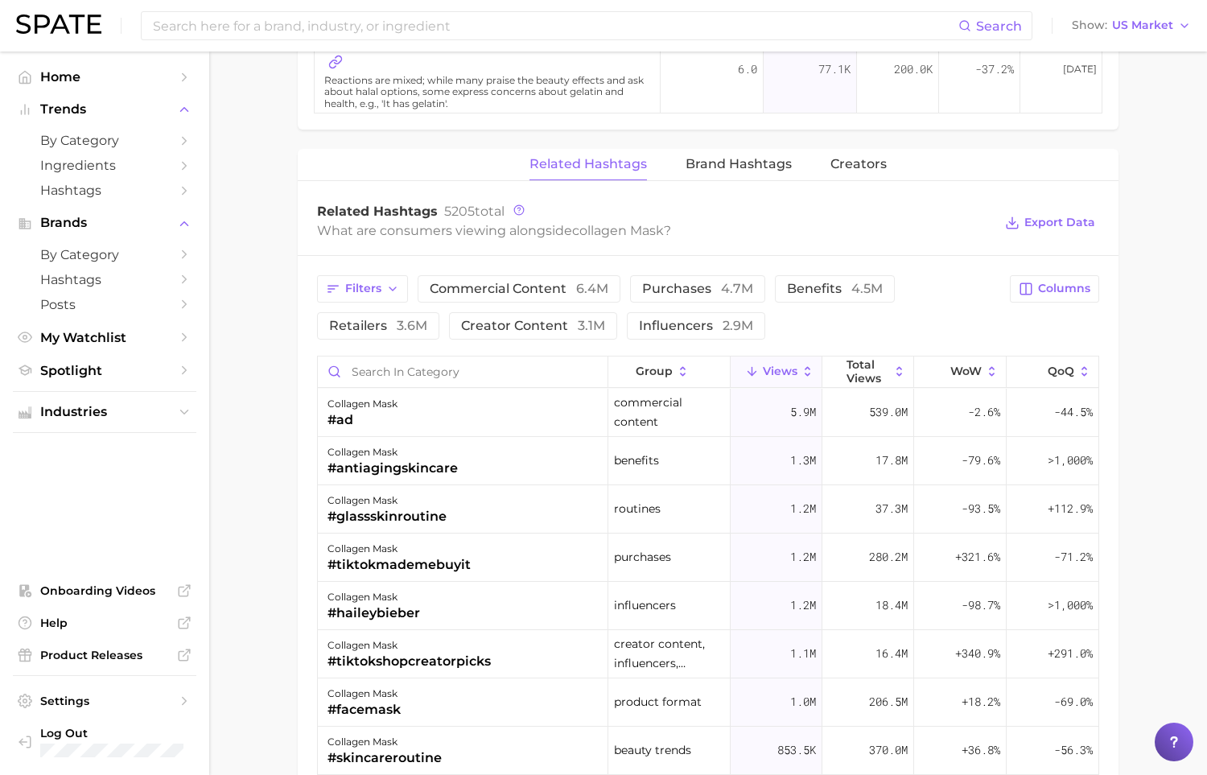
scroll to position [1659, 0]
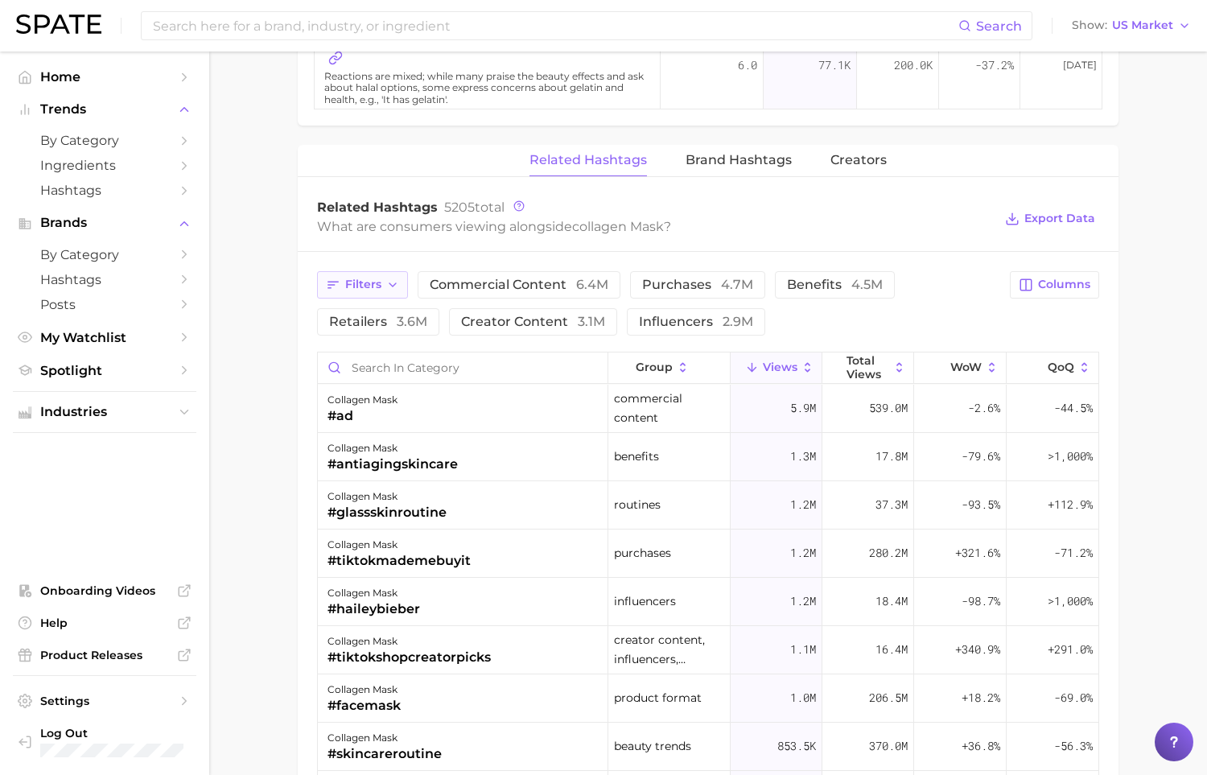
click at [377, 288] on button "Filters" at bounding box center [362, 284] width 91 height 27
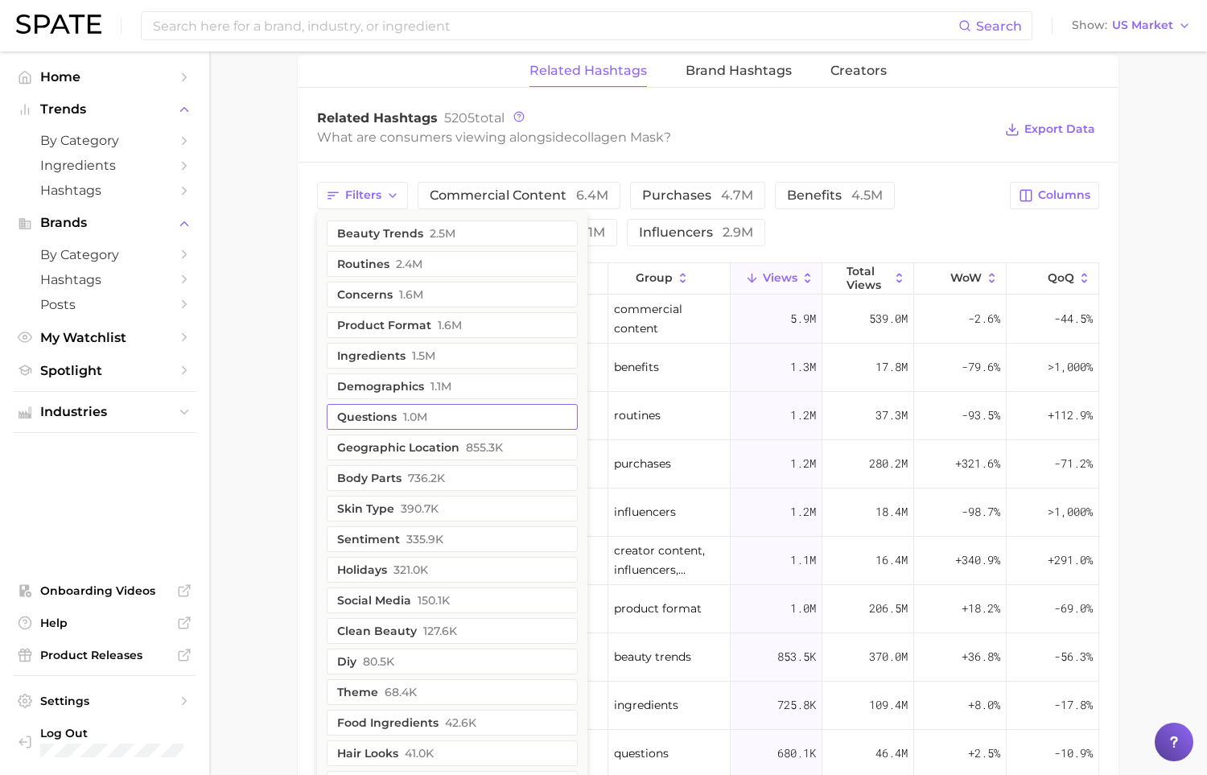
scroll to position [1698, 0]
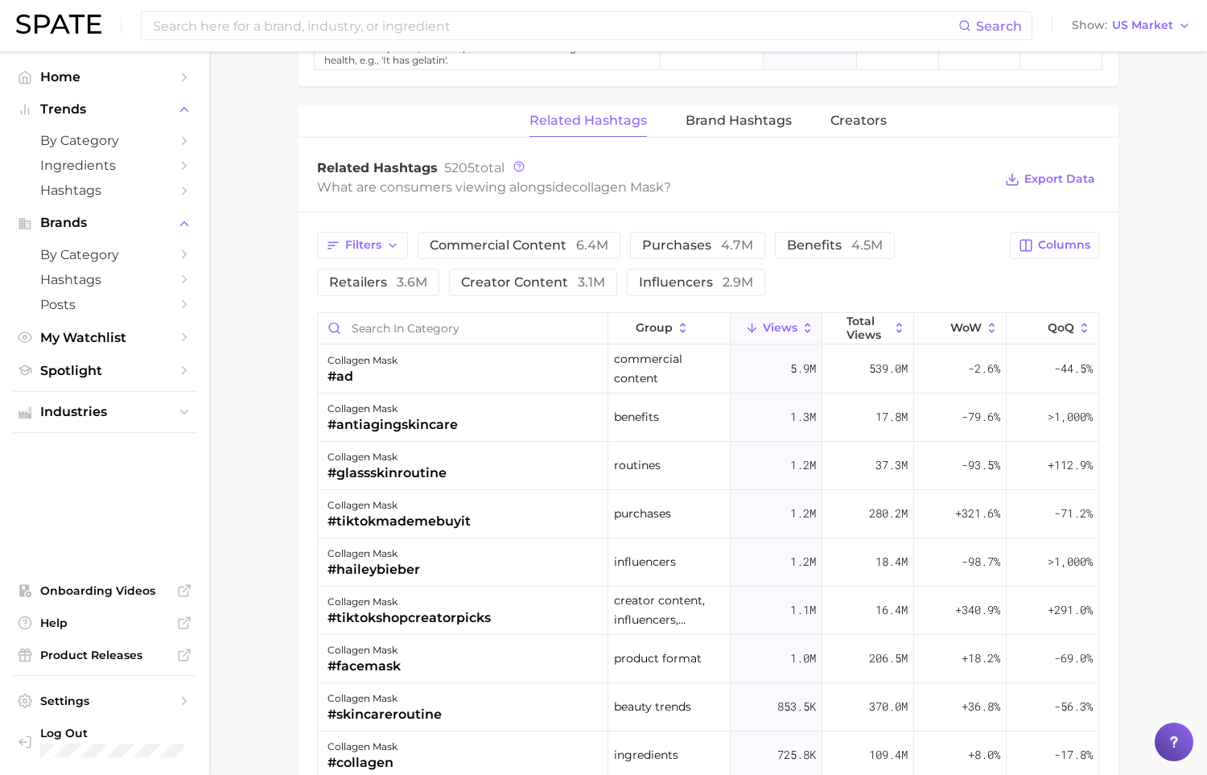
click at [940, 264] on div "Filters commercial content 6.4m purchases 4.7m benefits 4.5m retailers 3.6m cre…" at bounding box center [658, 264] width 683 height 64
click at [720, 113] on span "Brand Hashtags" at bounding box center [739, 120] width 106 height 14
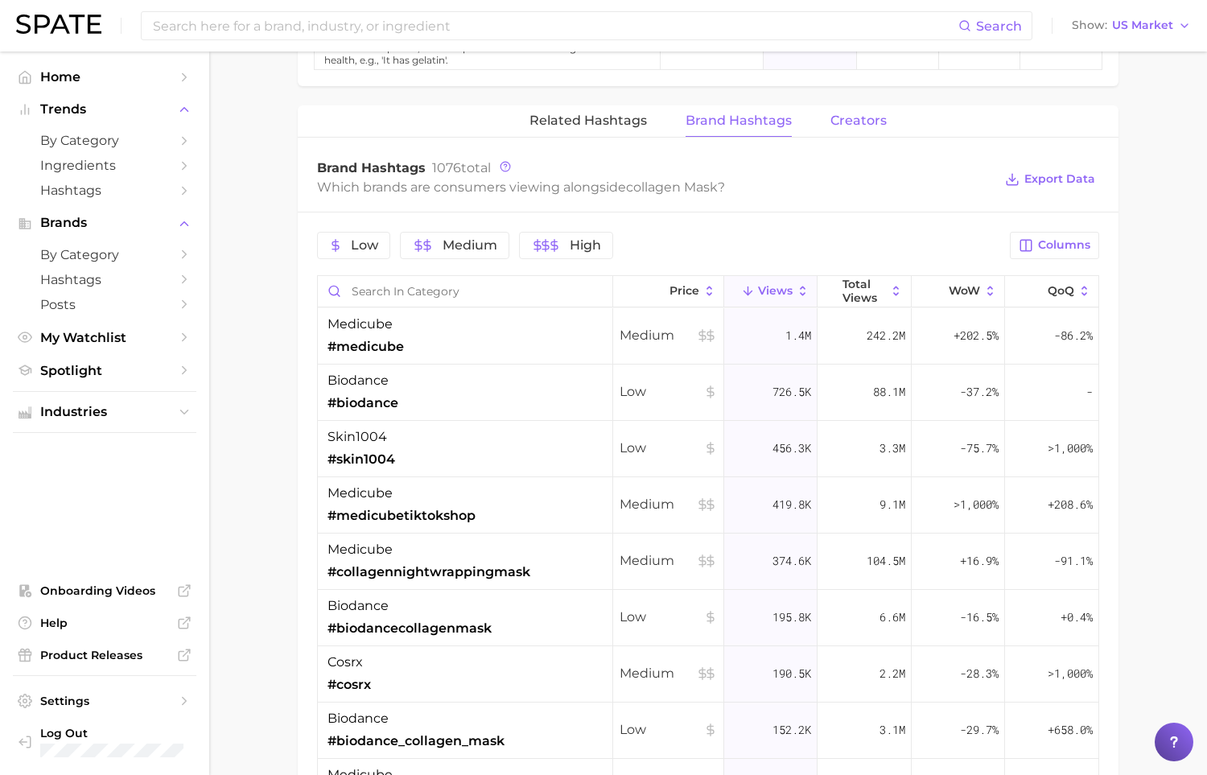
click at [864, 118] on span "Creators" at bounding box center [859, 120] width 56 height 14
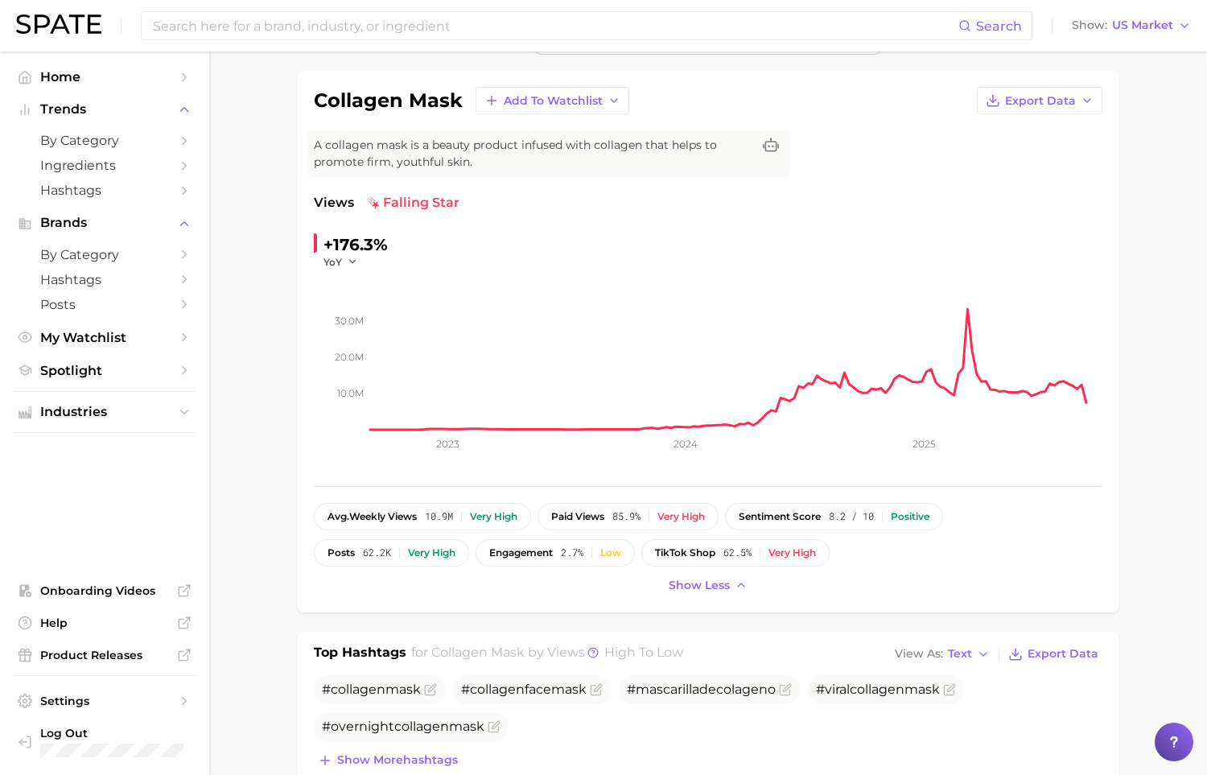
scroll to position [69, 0]
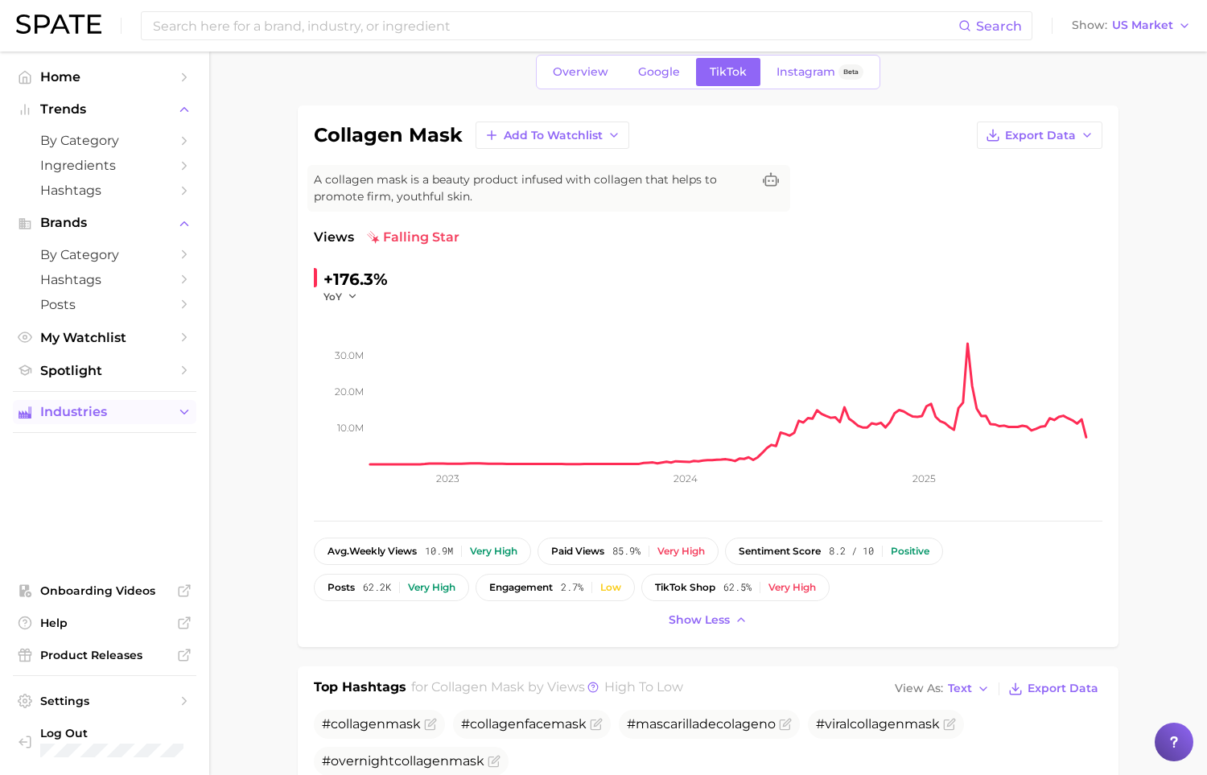
click at [121, 411] on span "Industries" at bounding box center [104, 412] width 129 height 14
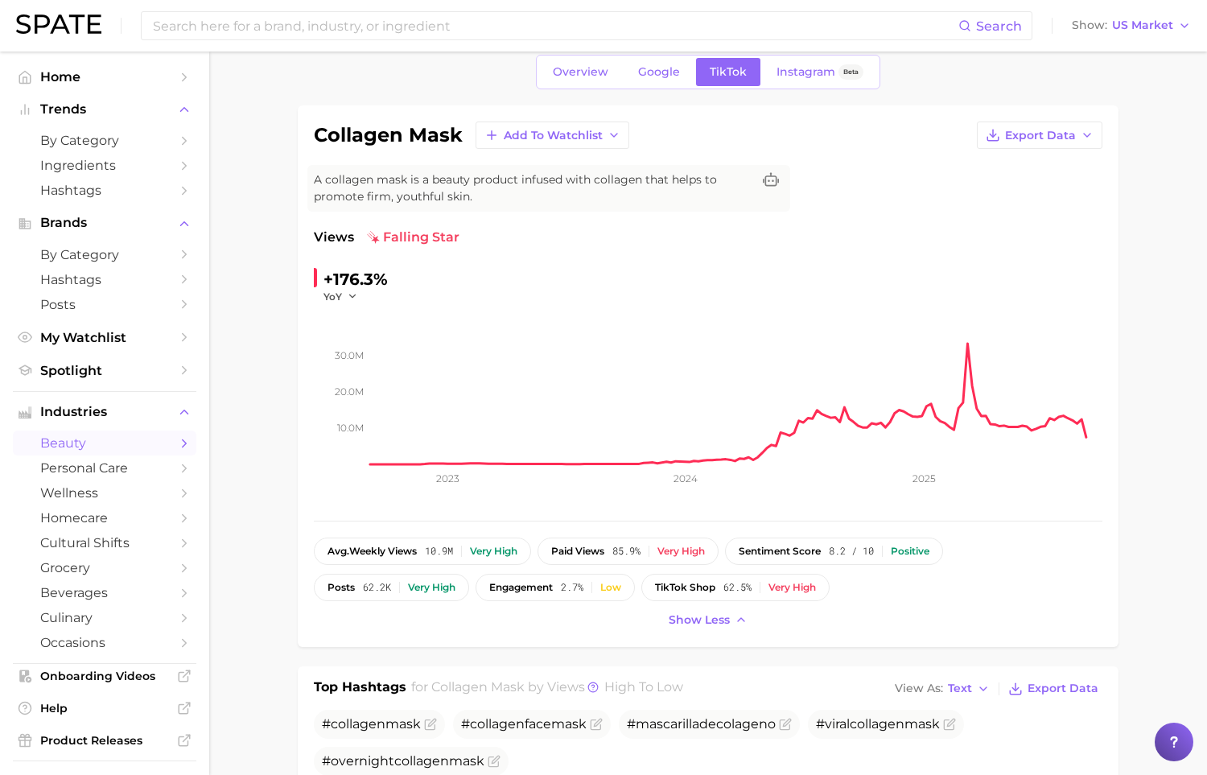
click at [130, 451] on span "beauty" at bounding box center [104, 442] width 129 height 15
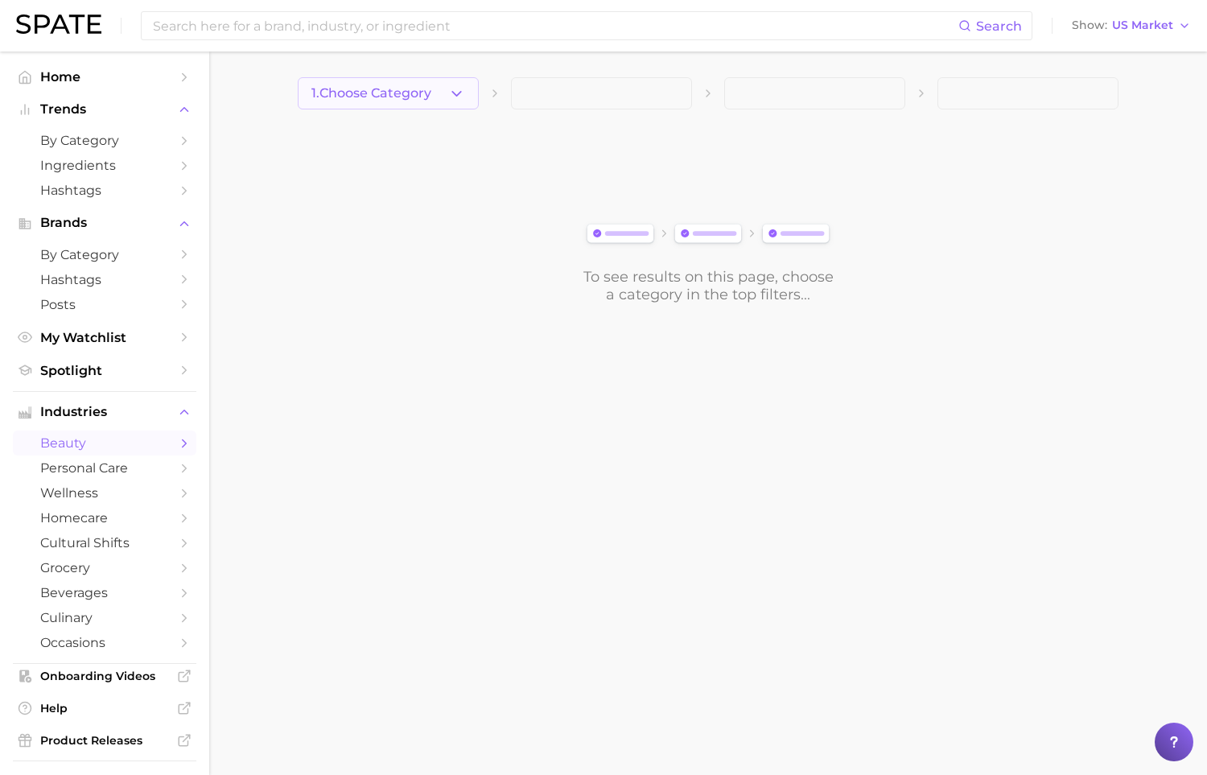
click at [448, 94] on button "1. Choose Category" at bounding box center [388, 93] width 181 height 32
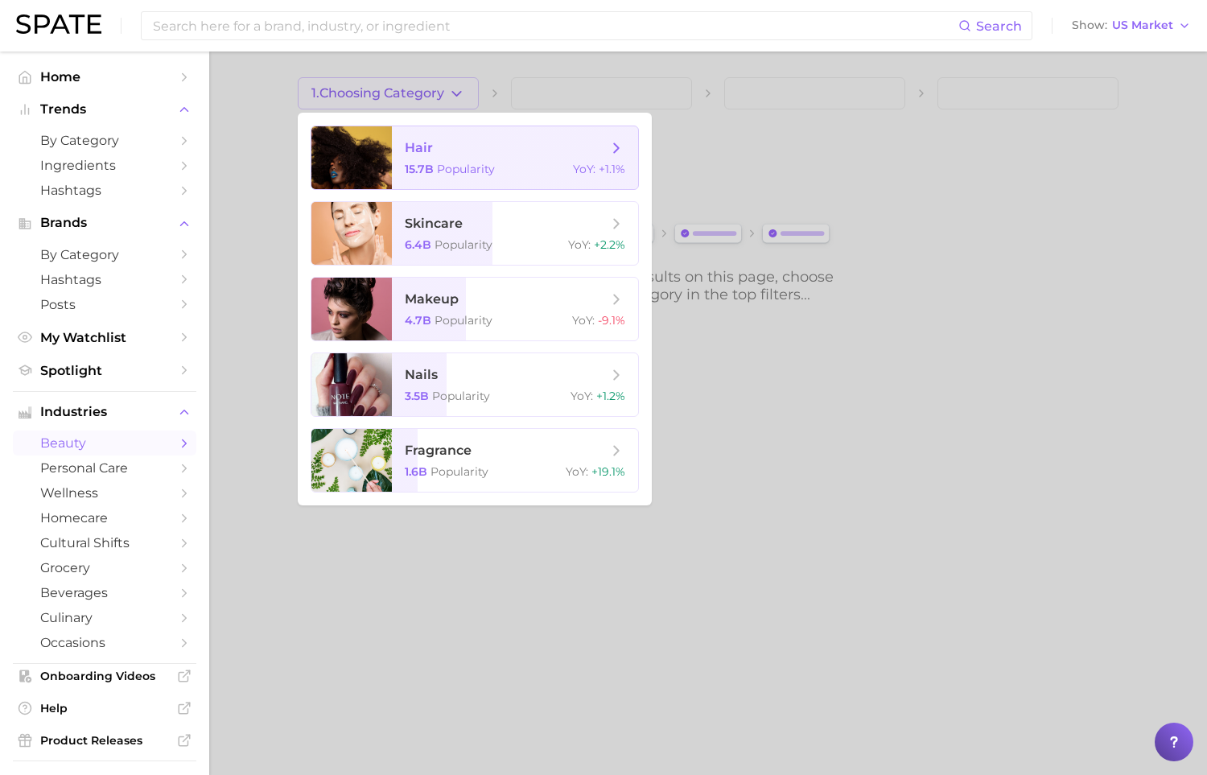
click at [518, 164] on div "15.7b Popularity YoY : +1.1%" at bounding box center [515, 169] width 221 height 14
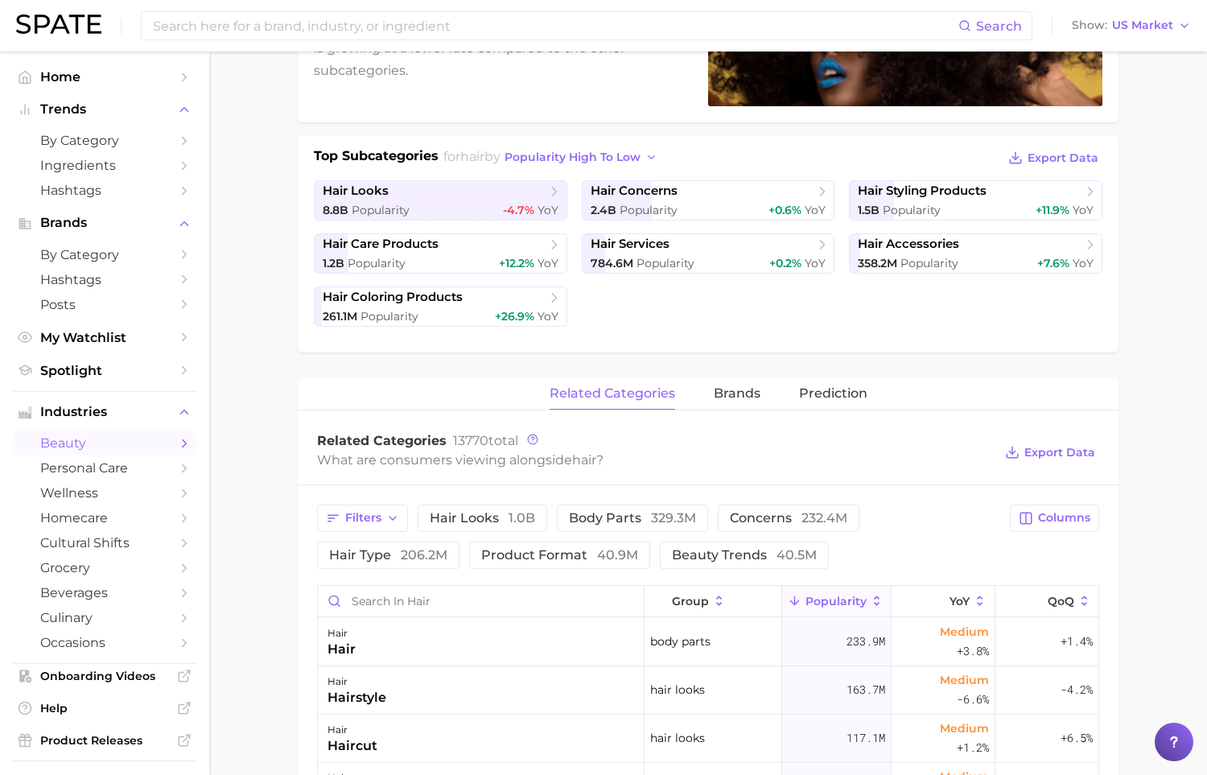
scroll to position [330, 0]
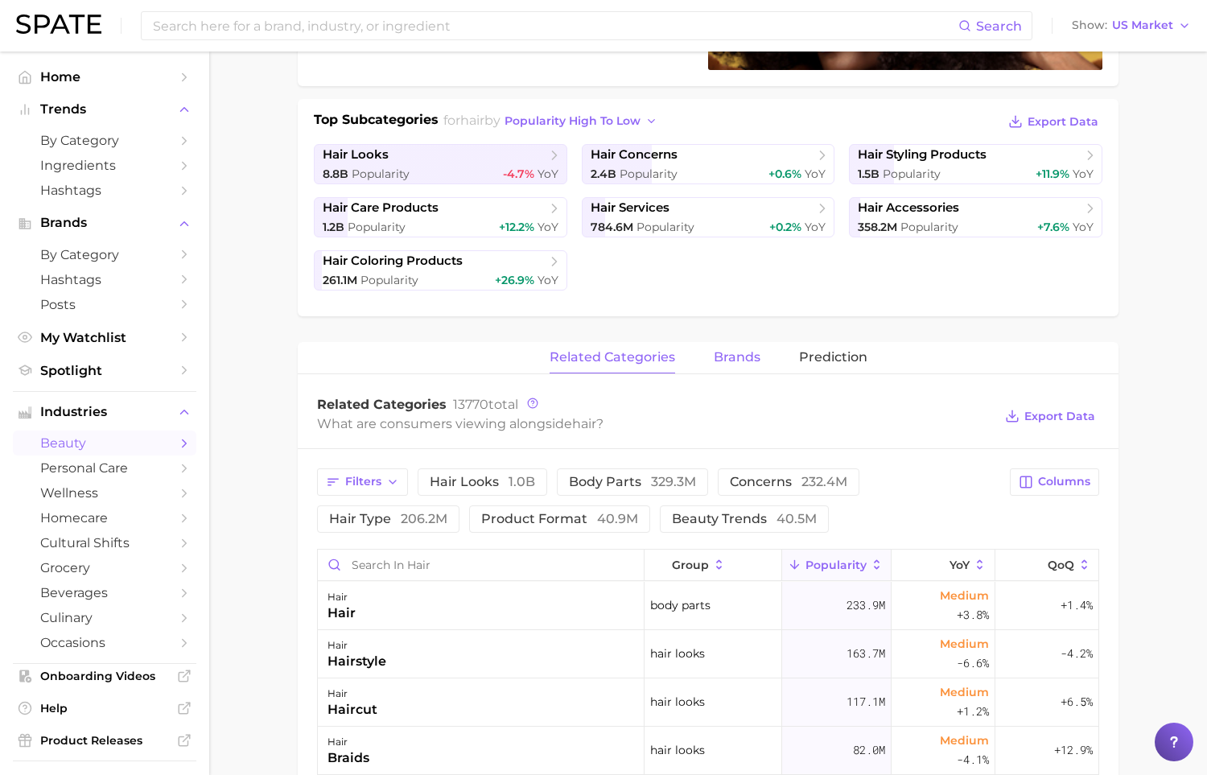
click at [747, 354] on span "brands" at bounding box center [737, 357] width 47 height 14
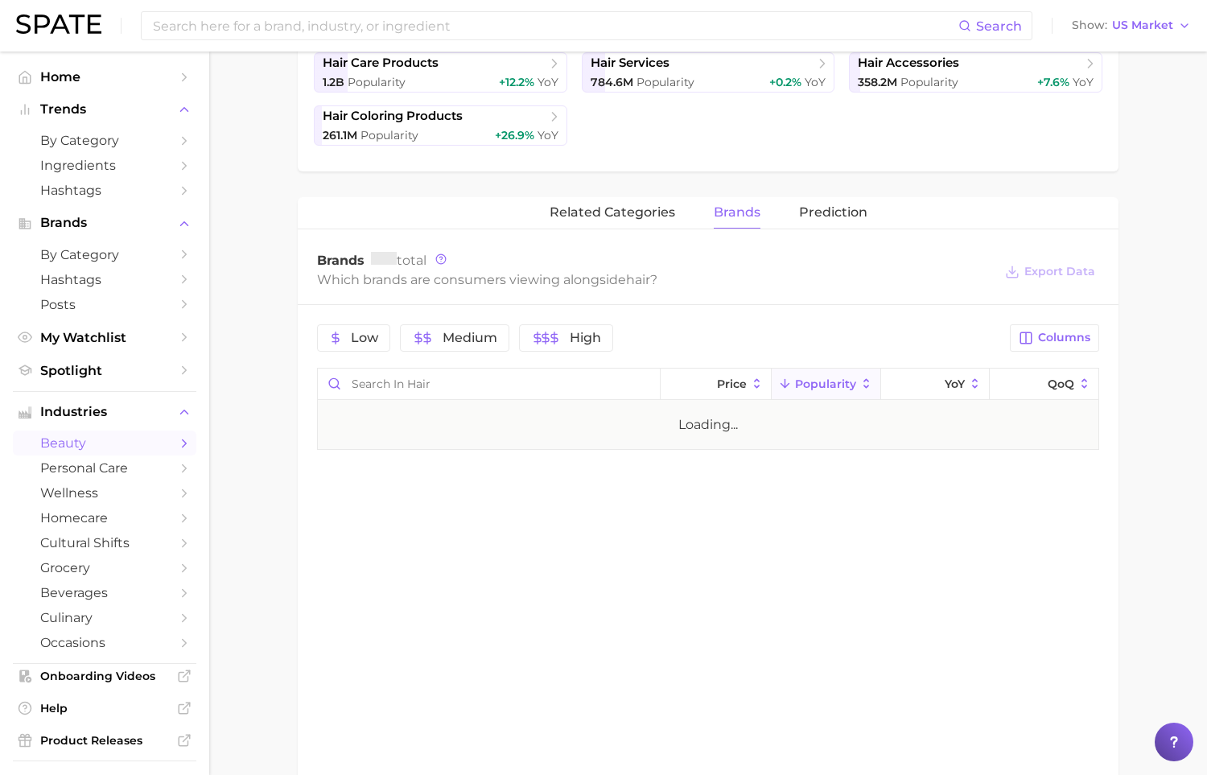
scroll to position [481, 0]
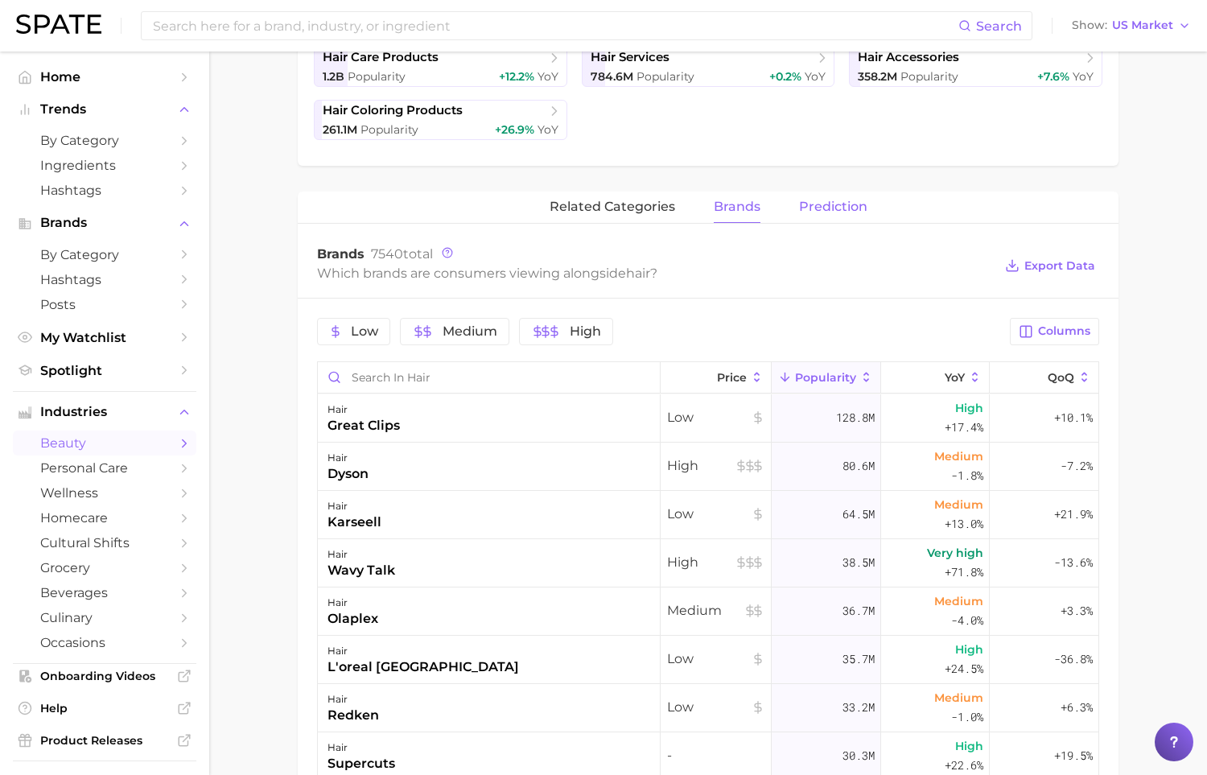
click at [846, 211] on span "Prediction" at bounding box center [833, 207] width 68 height 14
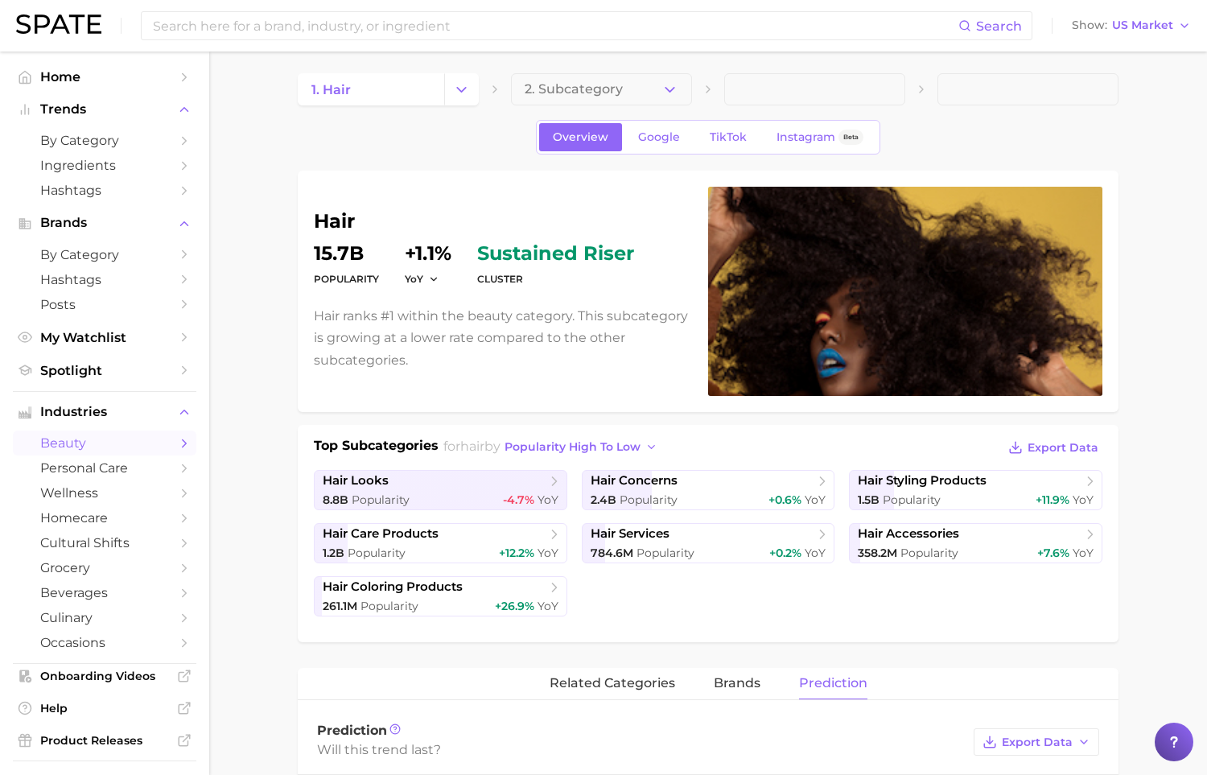
scroll to position [0, 0]
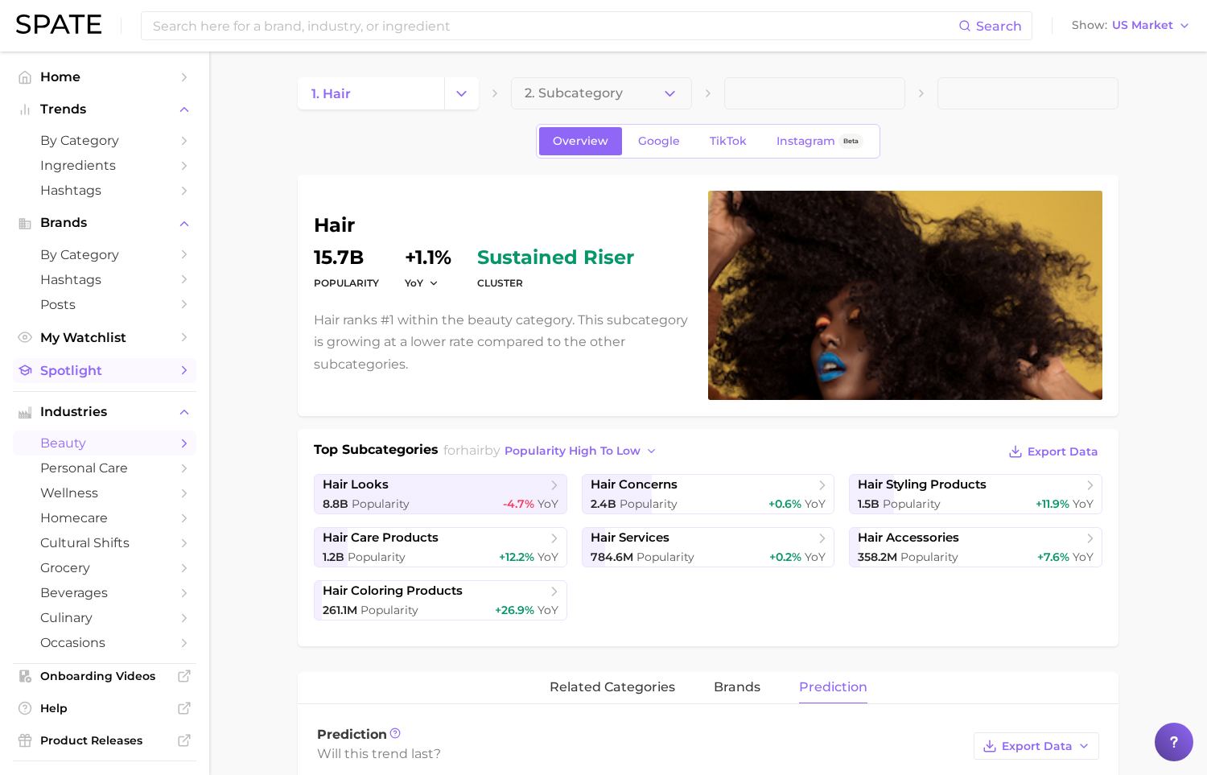
click at [128, 377] on span "Spotlight" at bounding box center [104, 370] width 129 height 15
